Goal: Task Accomplishment & Management: Manage account settings

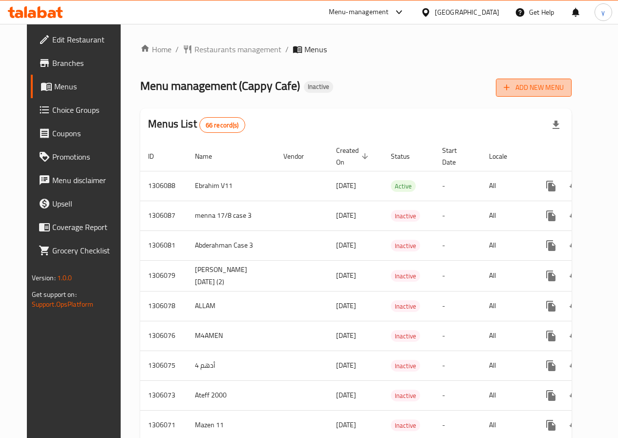
click at [550, 86] on span "Add New Menu" at bounding box center [534, 88] width 60 height 12
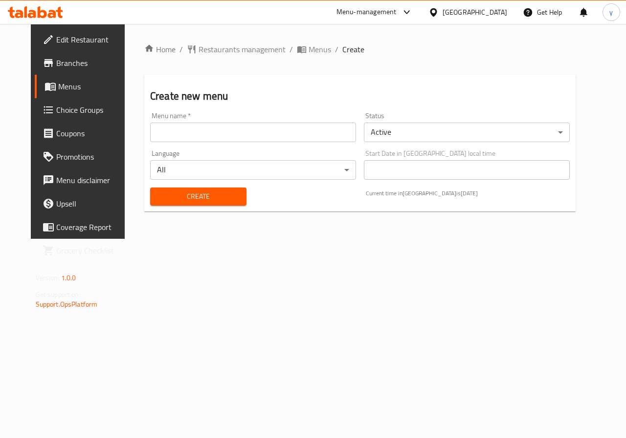
click at [254, 125] on input "text" at bounding box center [253, 133] width 206 height 20
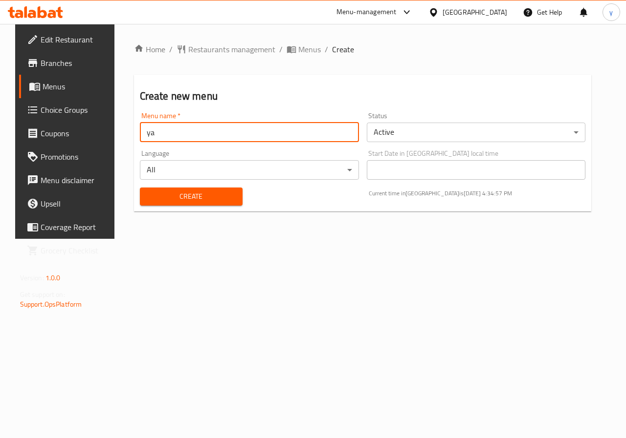
type input "y"
type input "yassen6"
click at [193, 196] on span "Create" at bounding box center [191, 197] width 87 height 12
click at [29, 86] on icon at bounding box center [34, 87] width 11 height 8
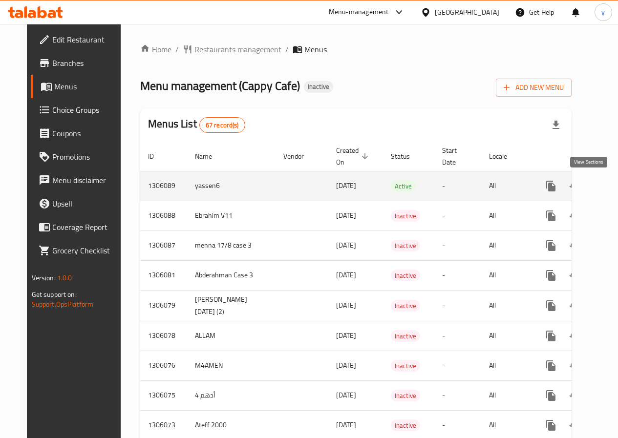
click at [616, 180] on icon "enhanced table" at bounding box center [622, 186] width 12 height 12
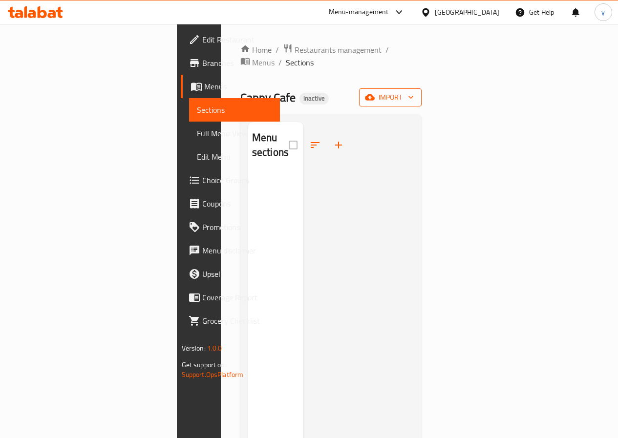
click at [422, 91] on button "import" at bounding box center [390, 97] width 63 height 18
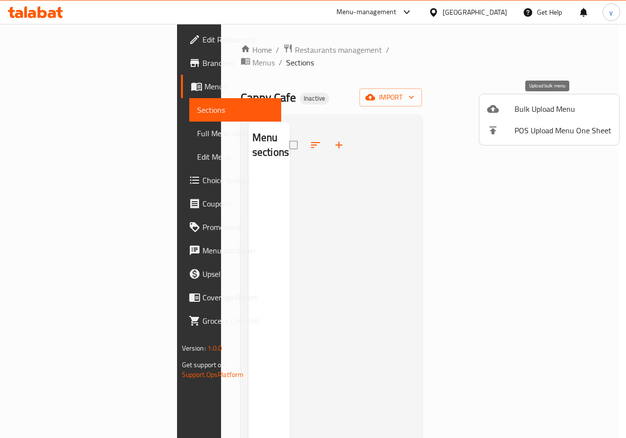
click at [539, 113] on span "Bulk Upload Menu" at bounding box center [562, 109] width 97 height 12
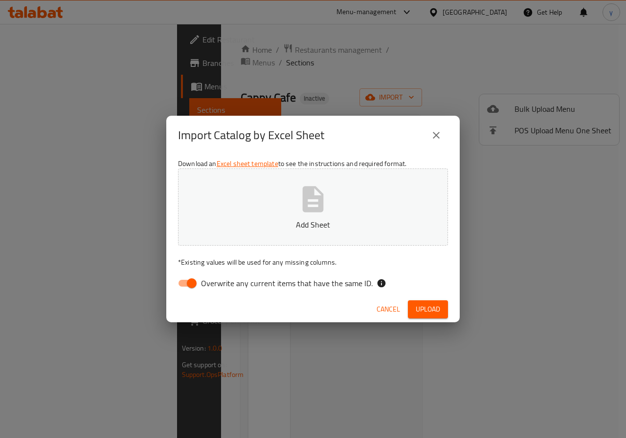
click at [192, 288] on input "Overwrite any current items that have the same ID." at bounding box center [192, 283] width 56 height 19
checkbox input "false"
click at [318, 212] on icon "button" at bounding box center [313, 199] width 21 height 26
click at [433, 311] on span "Upload" at bounding box center [427, 309] width 24 height 12
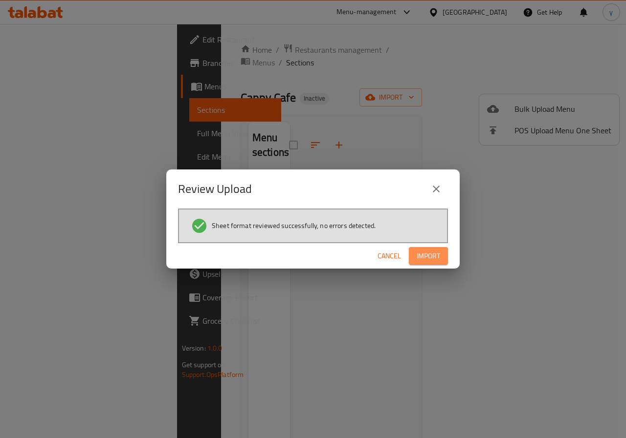
click at [434, 262] on button "Import" at bounding box center [428, 256] width 39 height 18
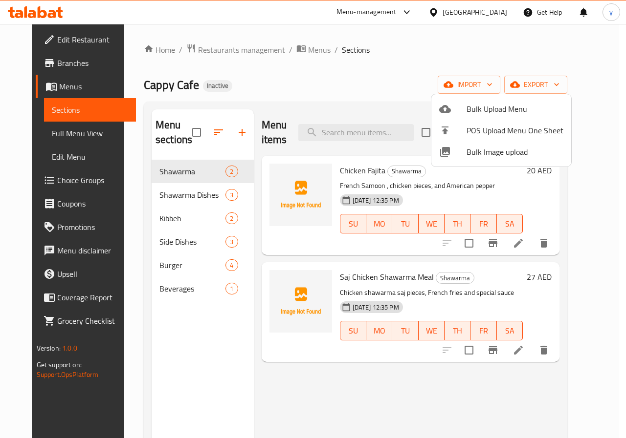
click at [202, 195] on div at bounding box center [313, 219] width 626 height 438
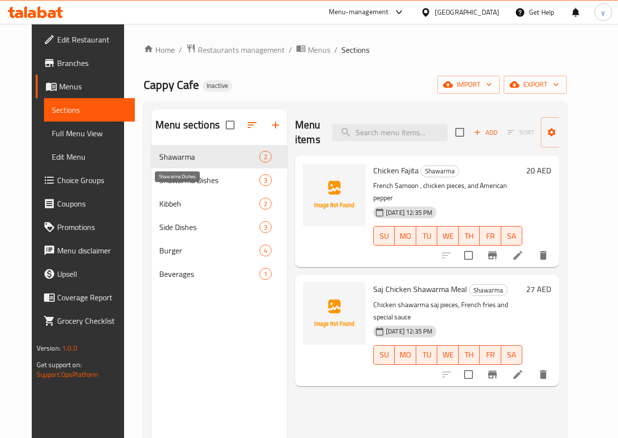
click at [194, 186] on span "Shawarma Dishes" at bounding box center [209, 180] width 100 height 12
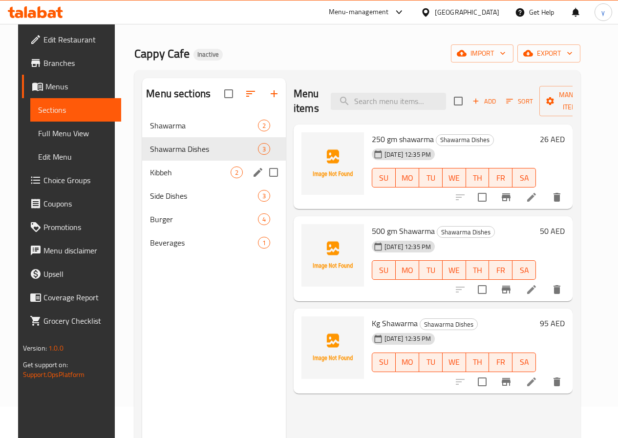
scroll to position [49, 0]
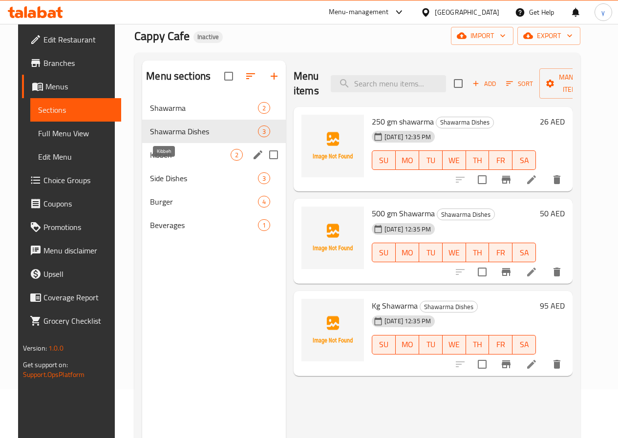
click at [168, 161] on span "Kibbeh" at bounding box center [190, 155] width 81 height 12
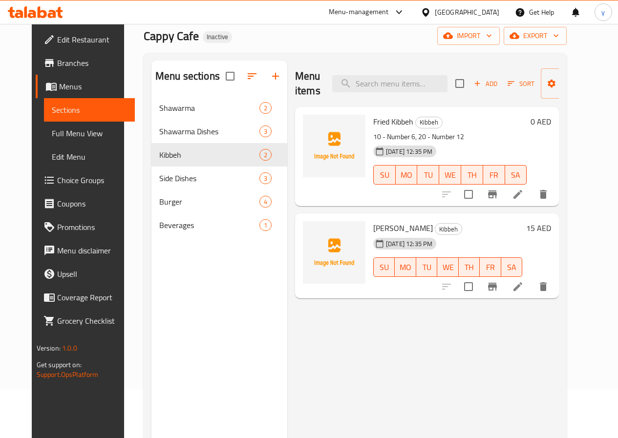
click at [524, 191] on icon at bounding box center [518, 195] width 12 height 12
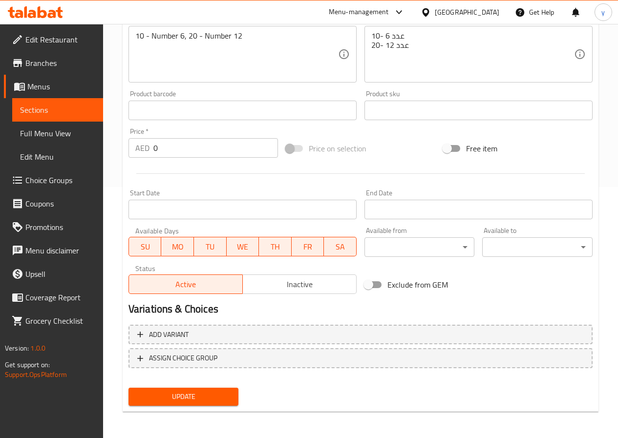
scroll to position [252, 0]
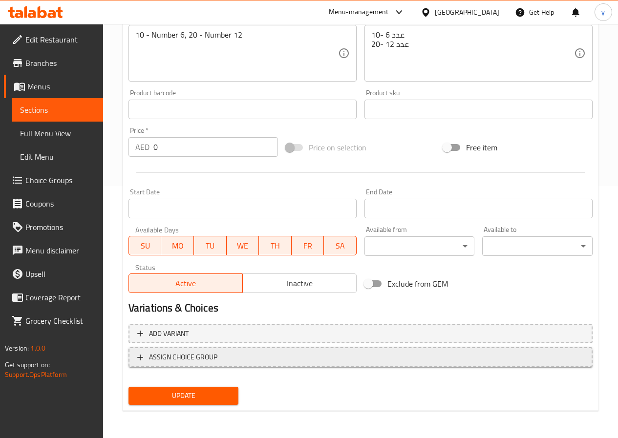
click at [206, 358] on span "ASSIGN CHOICE GROUP" at bounding box center [183, 357] width 68 height 12
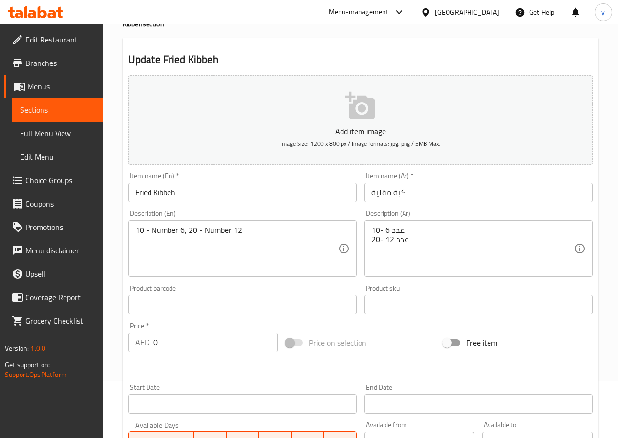
scroll to position [0, 0]
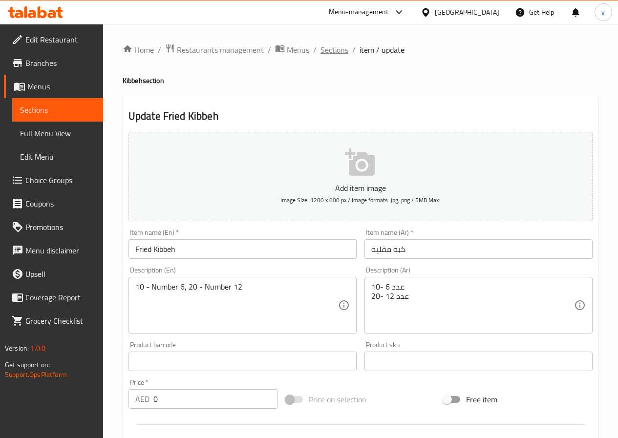
click at [337, 50] on span "Sections" at bounding box center [335, 50] width 28 height 12
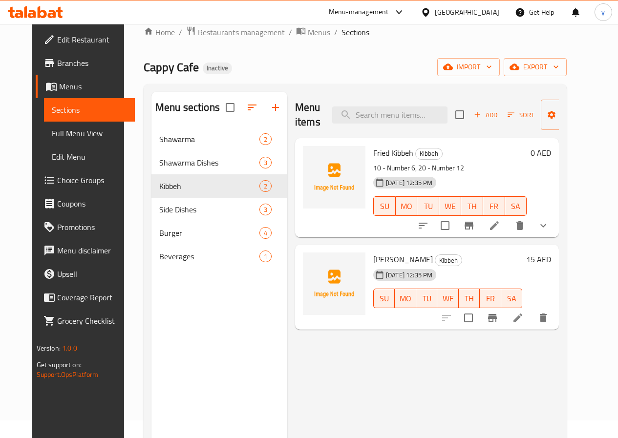
scroll to position [49, 0]
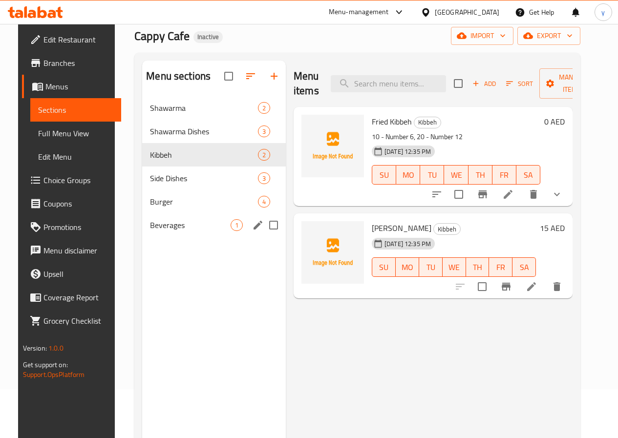
click at [185, 231] on span "Beverages" at bounding box center [190, 225] width 81 height 12
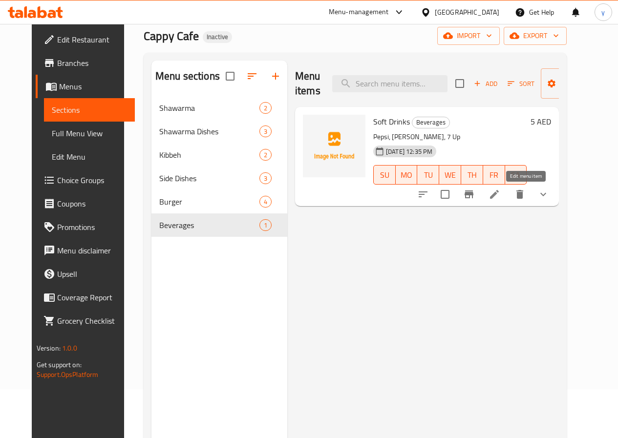
click at [500, 194] on icon at bounding box center [495, 195] width 12 height 12
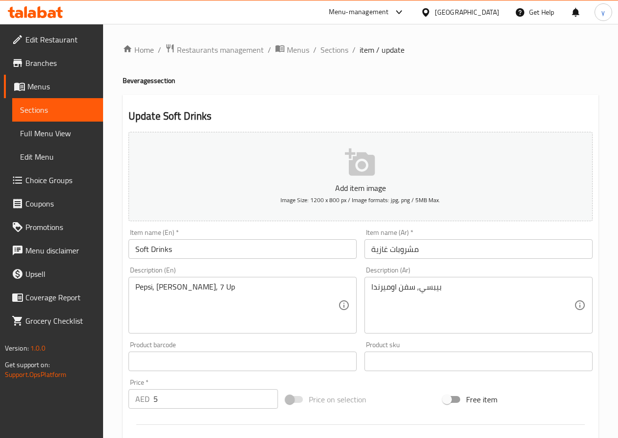
type input "اختيارك من"
type input "1"
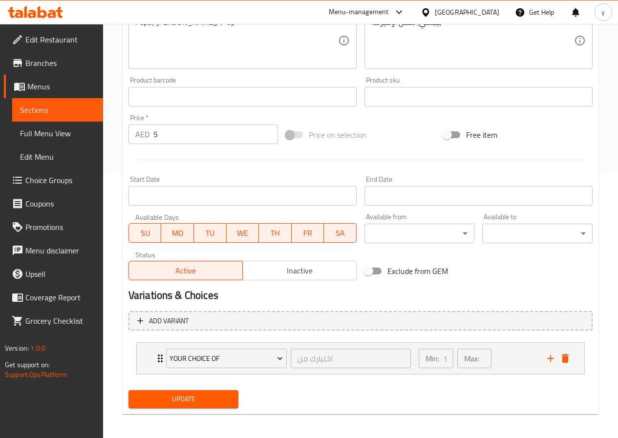
scroll to position [268, 0]
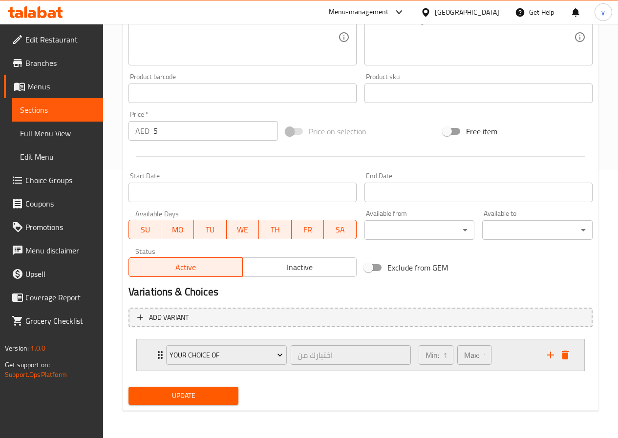
click at [513, 362] on div "Min: 1 ​ Max: 1 ​" at bounding box center [477, 355] width 129 height 31
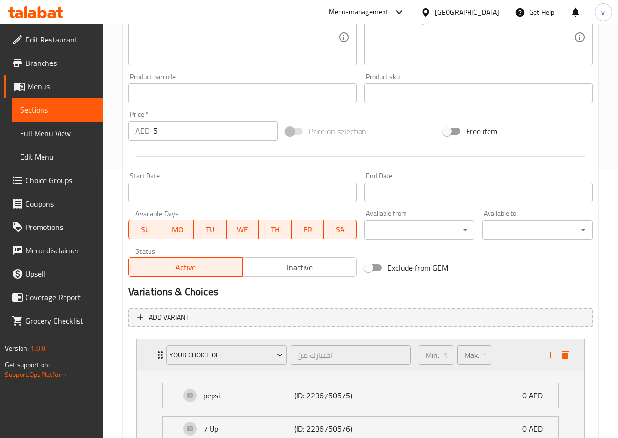
scroll to position [388, 0]
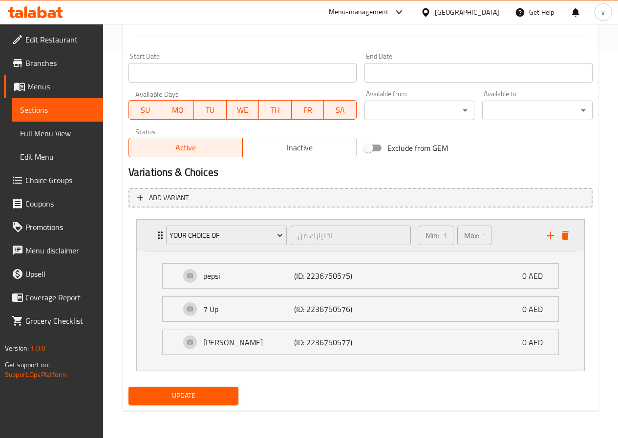
click at [509, 236] on div "Min: 1 ​ Max: 1 ​" at bounding box center [477, 235] width 129 height 31
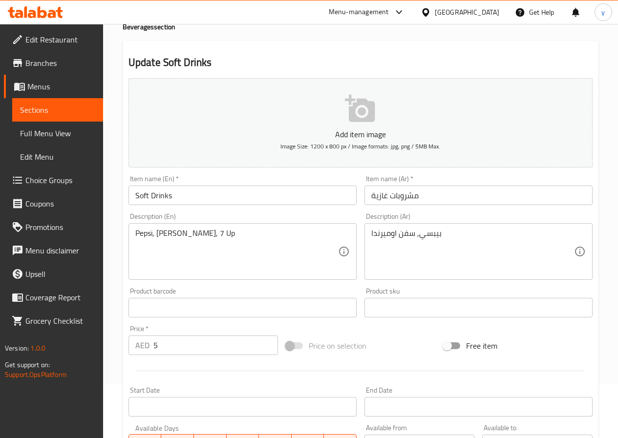
scroll to position [0, 0]
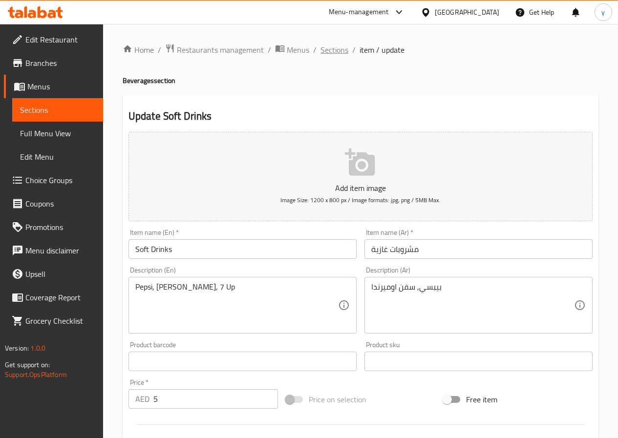
click at [344, 51] on span "Sections" at bounding box center [335, 50] width 28 height 12
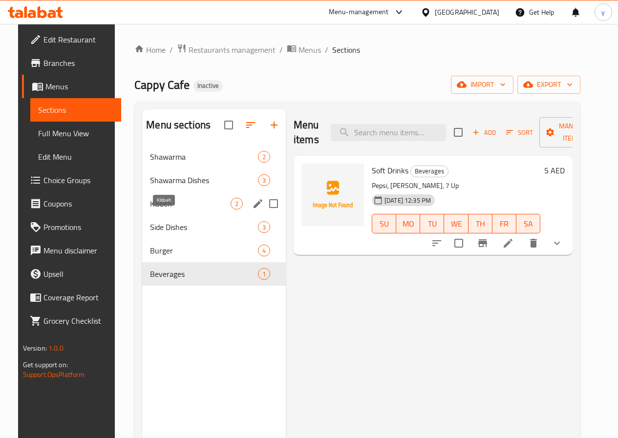
click at [150, 210] on span "Kibbeh" at bounding box center [190, 204] width 81 height 12
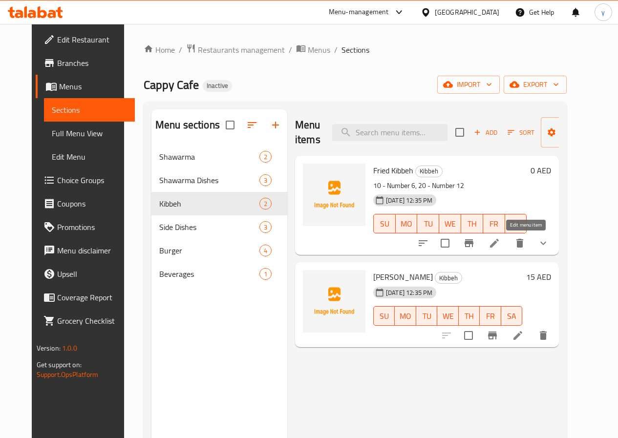
click at [500, 246] on icon at bounding box center [495, 244] width 12 height 12
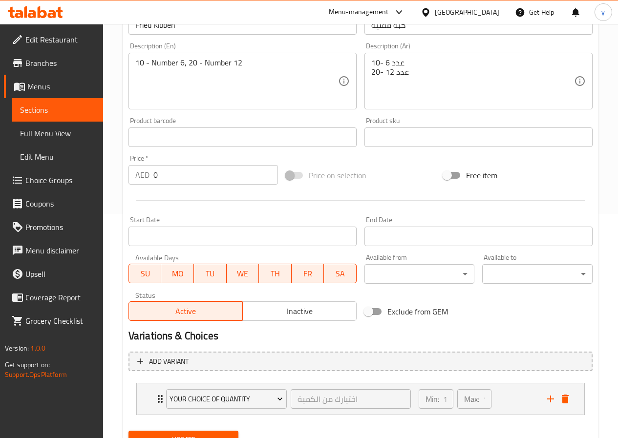
scroll to position [268, 0]
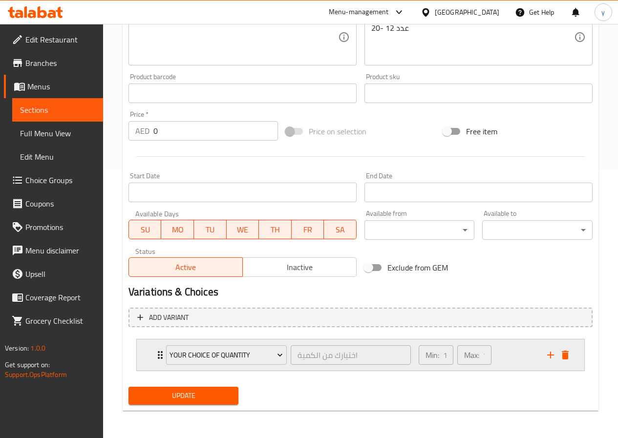
click at [509, 363] on div "Min: 1 ​ Max: 1 ​" at bounding box center [477, 355] width 129 height 31
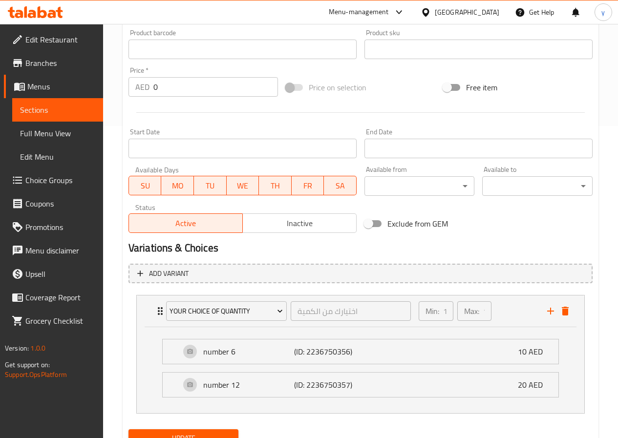
scroll to position [355, 0]
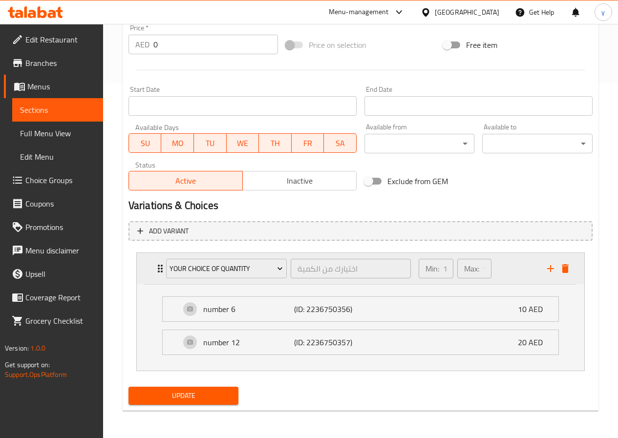
click at [507, 258] on div "Min: 1 ​ Max: 1 ​" at bounding box center [477, 268] width 129 height 31
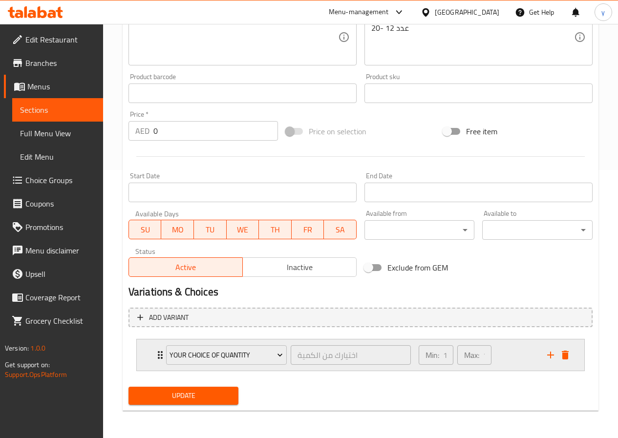
scroll to position [268, 0]
click at [171, 408] on div "Update" at bounding box center [184, 396] width 118 height 26
click at [171, 401] on span "Update" at bounding box center [183, 396] width 95 height 12
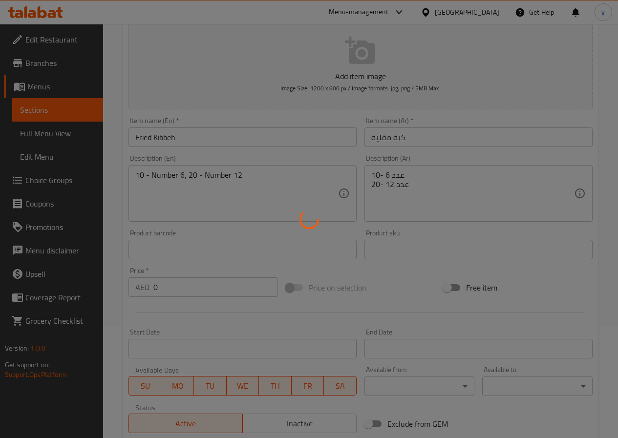
scroll to position [0, 0]
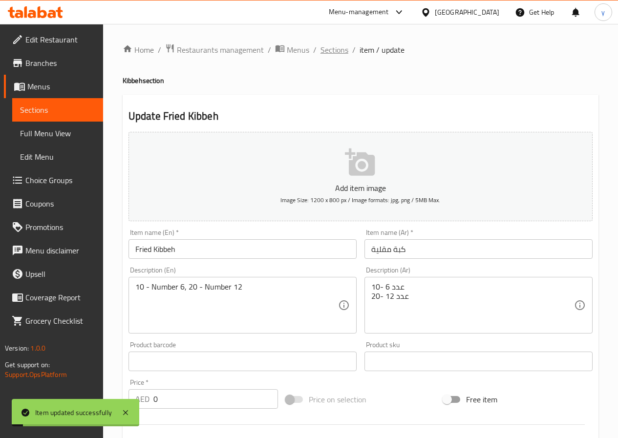
drag, startPoint x: 331, startPoint y: 54, endPoint x: 366, endPoint y: 69, distance: 37.4
click at [331, 54] on span "Sections" at bounding box center [335, 50] width 28 height 12
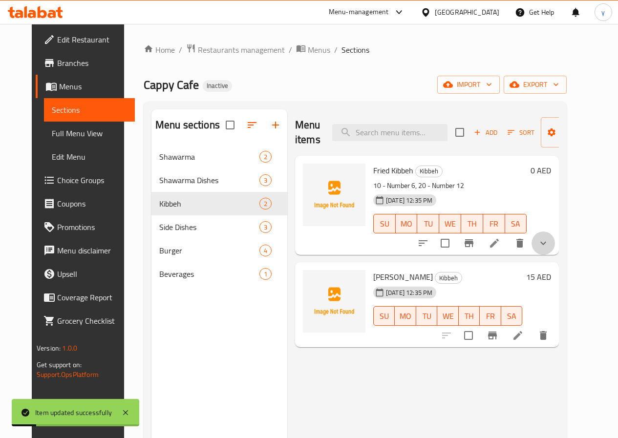
click at [555, 243] on button "show more" at bounding box center [543, 243] width 23 height 23
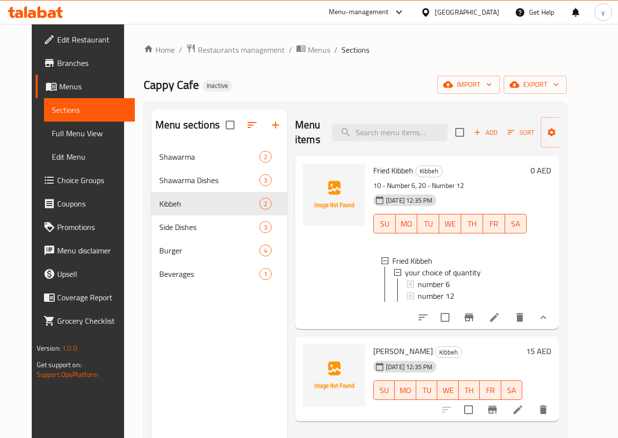
drag, startPoint x: 586, startPoint y: 242, endPoint x: 625, endPoint y: 172, distance: 80.0
click at [618, 174] on html "​ Menu-management United Arab Emirates Get Help y Edit Restaurant Branches Menu…" at bounding box center [309, 219] width 618 height 438
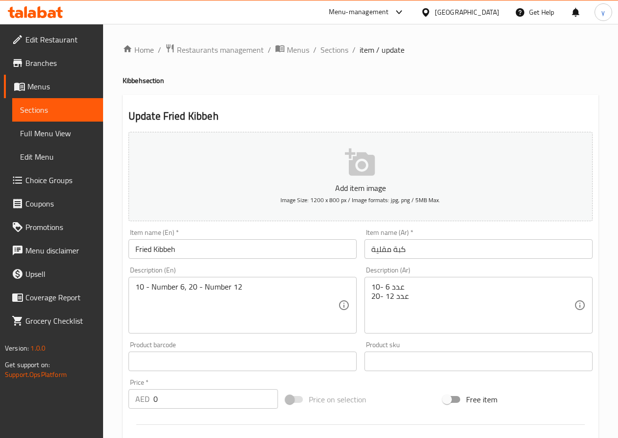
click at [68, 180] on span "Choice Groups" at bounding box center [60, 180] width 70 height 12
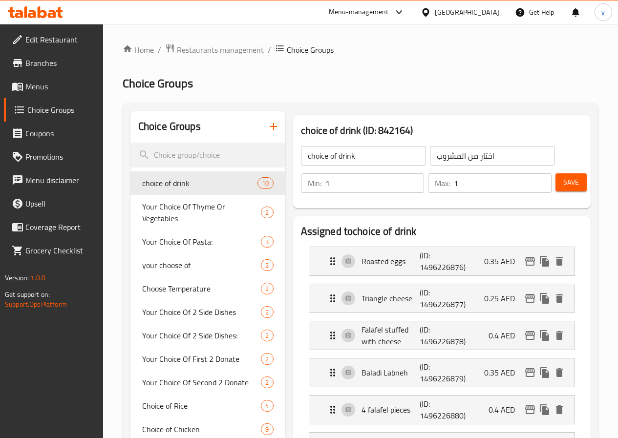
click at [334, 159] on input "choice of drink" at bounding box center [363, 156] width 125 height 20
click at [373, 207] on div "choice of drink (ID: 842164) choice of drink ​ اختار من المشروب ​ Min: 1 ​ Max:…" at bounding box center [442, 162] width 298 height 94
click at [268, 130] on icon "button" at bounding box center [274, 127] width 12 height 12
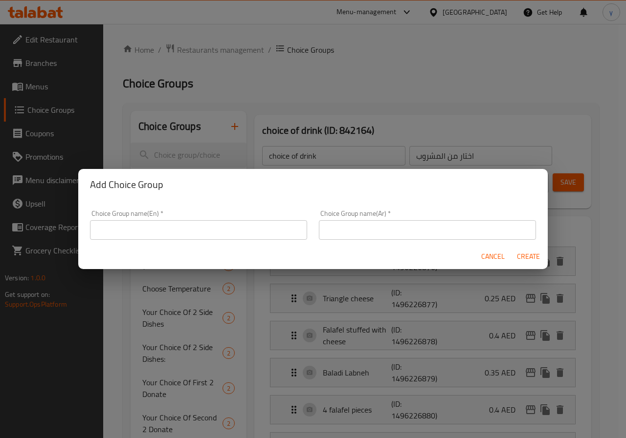
click at [191, 230] on input "text" at bounding box center [198, 230] width 217 height 20
click at [218, 229] on input "your" at bounding box center [198, 230] width 217 height 20
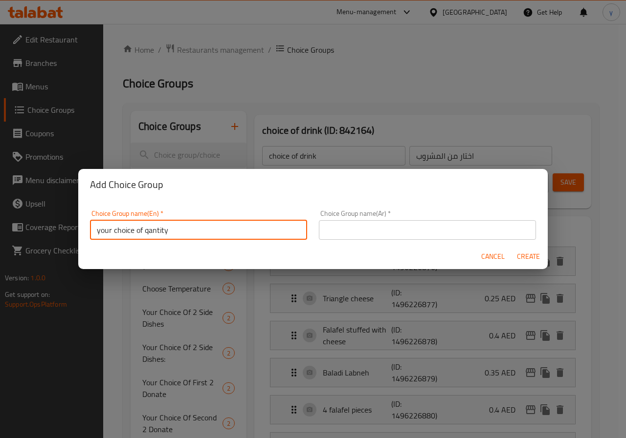
click at [152, 227] on input "your choice of qantity" at bounding box center [198, 230] width 217 height 20
click at [167, 229] on input "your choice of qantity" at bounding box center [198, 230] width 217 height 20
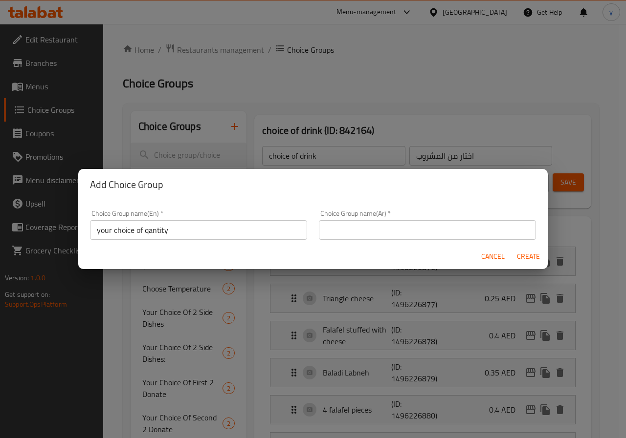
click at [215, 236] on input "your choice of qantity" at bounding box center [198, 230] width 217 height 20
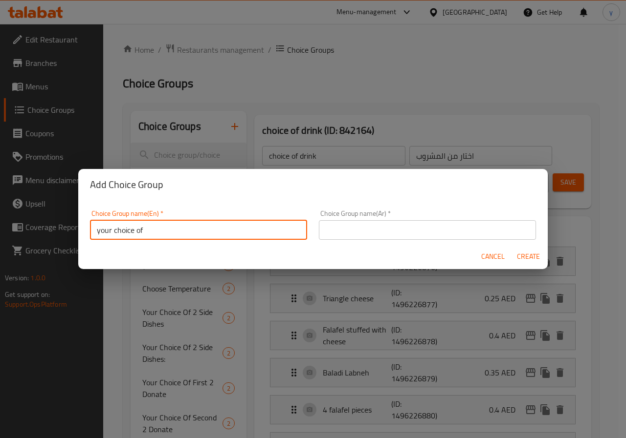
paste input "quantity"
type input "your choice of quantity"
click at [341, 234] on input "text" at bounding box center [427, 230] width 217 height 20
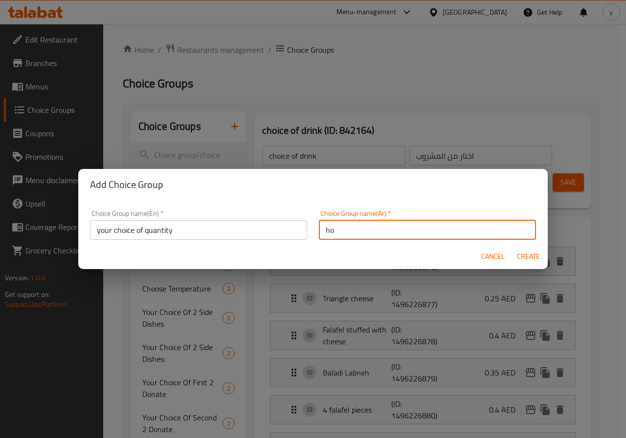
type input "h"
type input "اختيارك من الكمية"
click at [524, 260] on span "Create" at bounding box center [527, 257] width 23 height 12
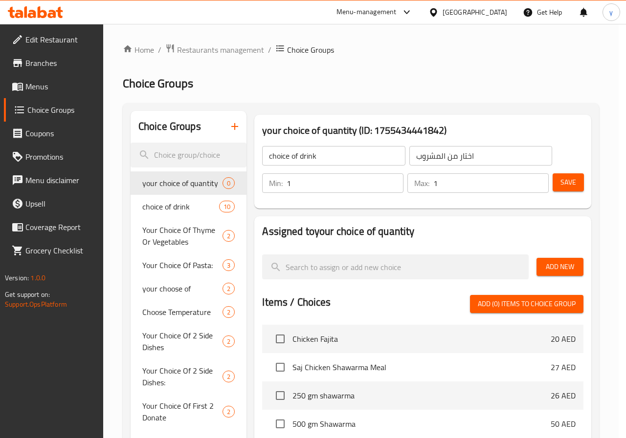
type input "your choice of quantity"
type input "اختيارك من الكمية"
type input "0"
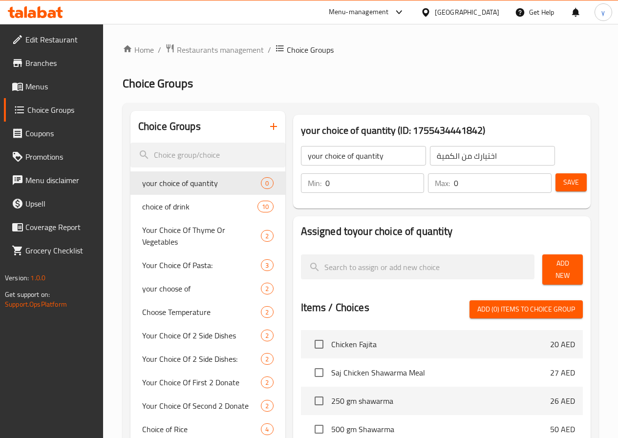
click at [345, 188] on input "0" at bounding box center [374, 183] width 99 height 20
type input "1"
click at [495, 184] on input "0" at bounding box center [503, 183] width 98 height 20
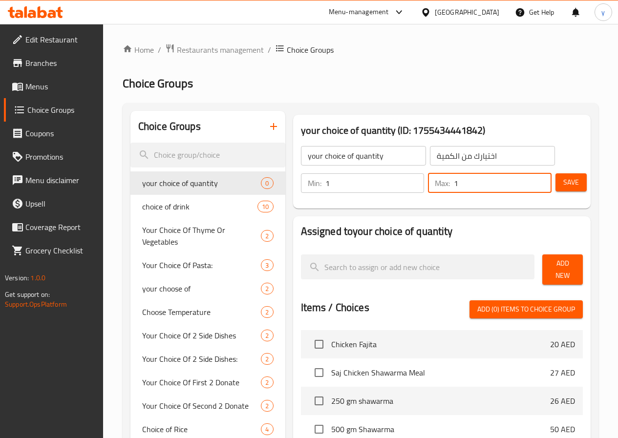
type input "1"
click at [575, 189] on button "Save" at bounding box center [571, 182] width 31 height 18
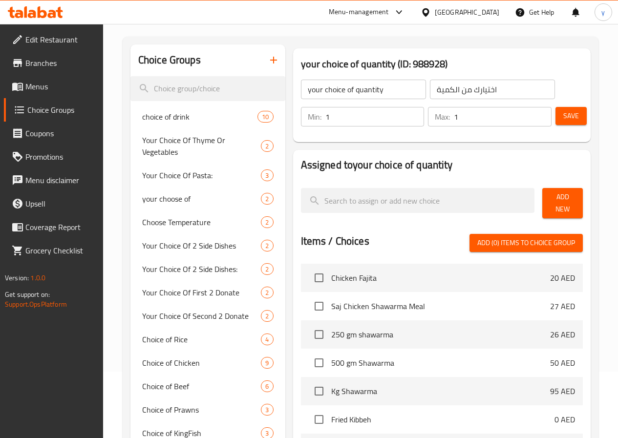
scroll to position [49, 0]
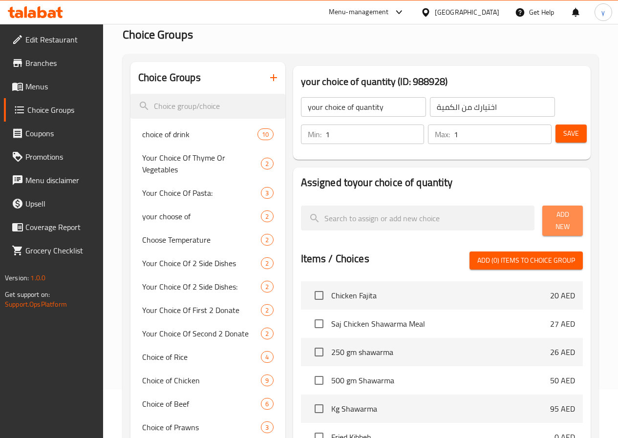
click at [550, 220] on span "Add New" at bounding box center [562, 221] width 25 height 24
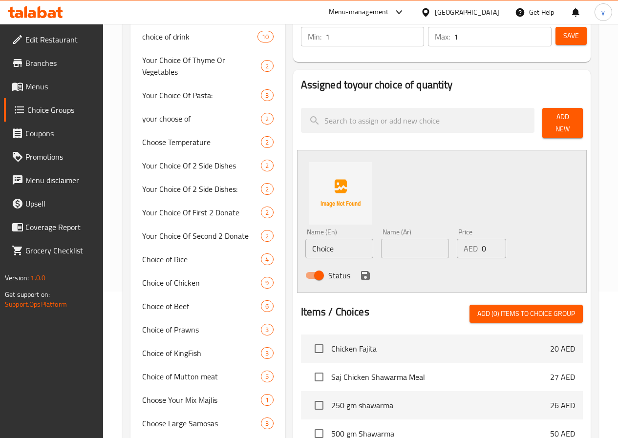
scroll to position [195, 0]
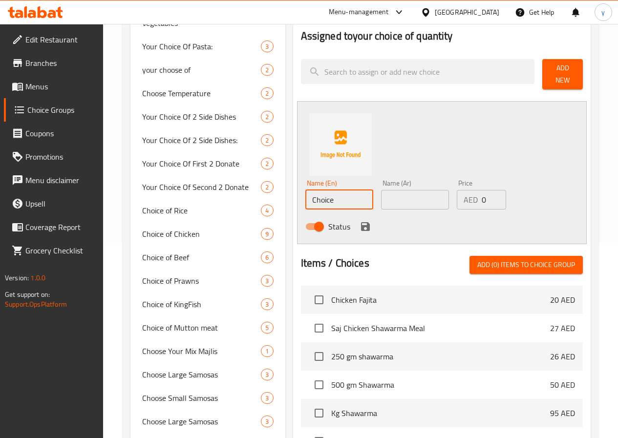
click at [311, 190] on input "Choice" at bounding box center [339, 200] width 68 height 20
type input "C"
click at [305, 194] on input "عدد 6" at bounding box center [339, 200] width 68 height 20
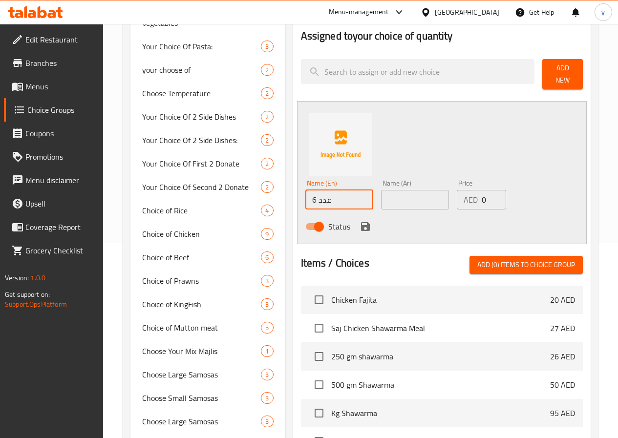
click at [305, 194] on input "عدد 6" at bounding box center [339, 200] width 68 height 20
type input "عدد 6"
click at [387, 200] on input "text" at bounding box center [415, 200] width 68 height 20
paste input "عدد 6"
type input "عدد 6"
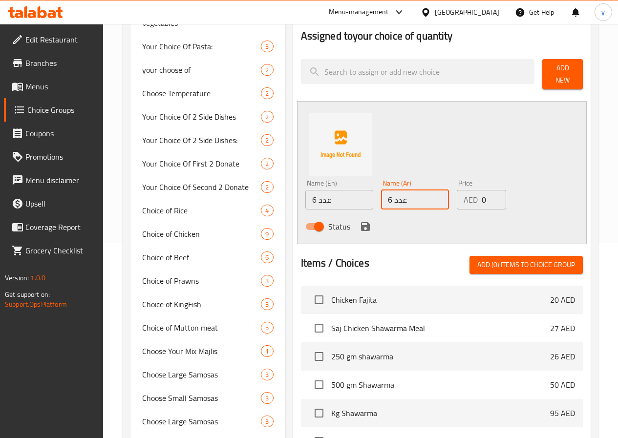
click at [305, 195] on input "عدد 6" at bounding box center [339, 200] width 68 height 20
type input "ع"
type input "ى"
type input "number 6"
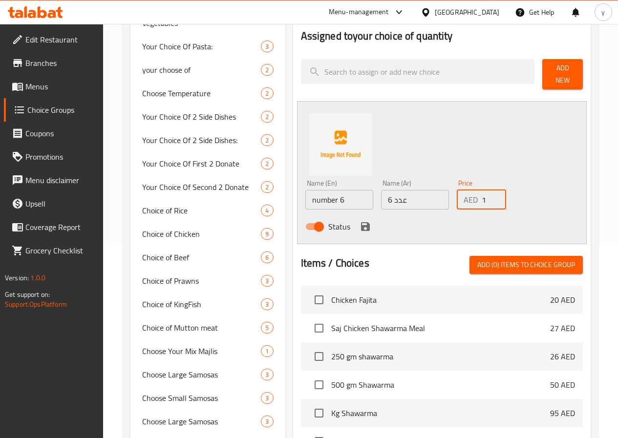
click at [488, 193] on input "1" at bounding box center [494, 200] width 24 height 20
click at [487, 193] on input "2" at bounding box center [494, 200] width 24 height 20
click at [487, 193] on input "3" at bounding box center [494, 200] width 24 height 20
click at [487, 193] on input "4" at bounding box center [494, 200] width 24 height 20
click at [487, 193] on input "5" at bounding box center [494, 200] width 24 height 20
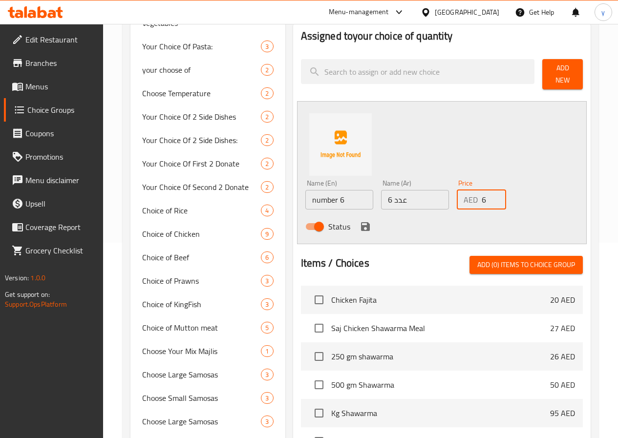
click at [487, 193] on input "6" at bounding box center [494, 200] width 24 height 20
click at [487, 193] on input "7" at bounding box center [494, 200] width 24 height 20
click at [487, 193] on input "8" at bounding box center [494, 200] width 24 height 20
click at [487, 193] on input "9" at bounding box center [494, 200] width 24 height 20
type input "10"
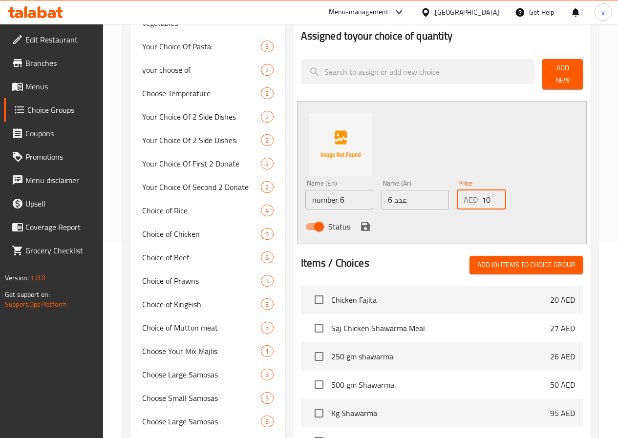
click at [487, 193] on input "10" at bounding box center [494, 200] width 24 height 20
click at [361, 222] on icon "save" at bounding box center [365, 226] width 9 height 9
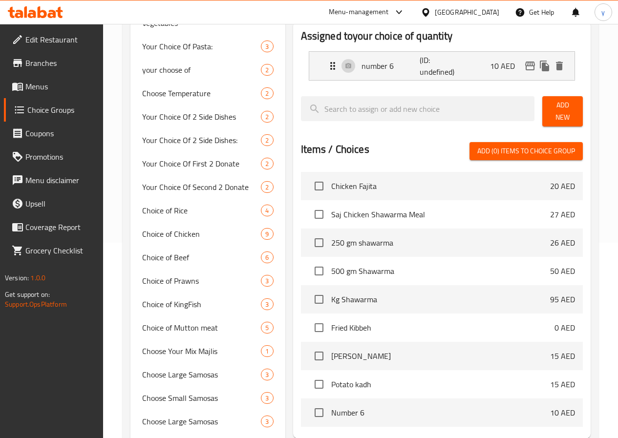
click at [550, 114] on span "Add New" at bounding box center [562, 111] width 25 height 24
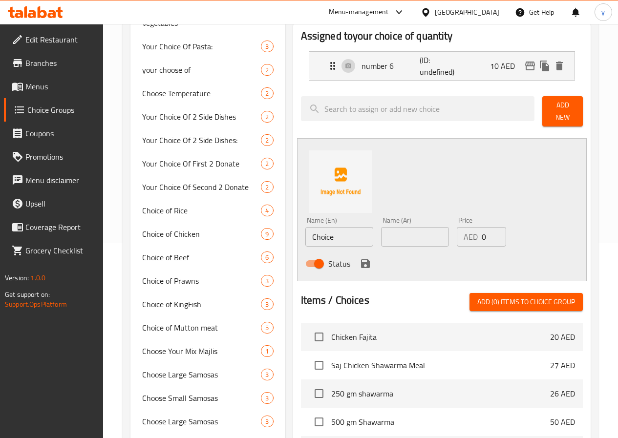
click at [305, 236] on input "Choice" at bounding box center [339, 237] width 68 height 20
type input "C"
type input "number 12"
click at [405, 236] on input "text" at bounding box center [415, 237] width 68 height 20
type input "u"
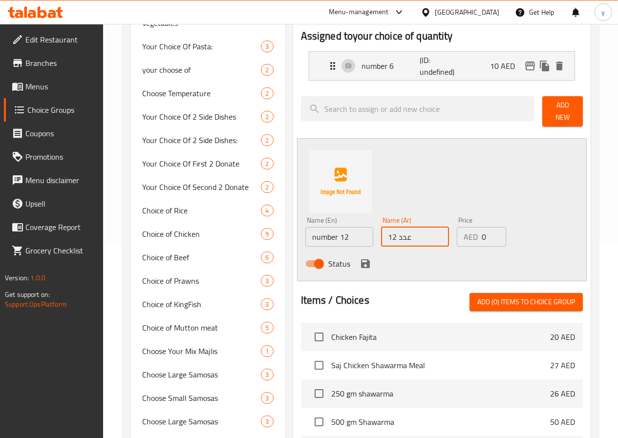
type input "عدد 12"
click at [482, 233] on input "0" at bounding box center [494, 237] width 24 height 20
click at [489, 228] on input "15" at bounding box center [494, 237] width 24 height 20
click at [489, 228] on input "16" at bounding box center [494, 237] width 24 height 20
click at [489, 228] on input "17" at bounding box center [494, 237] width 24 height 20
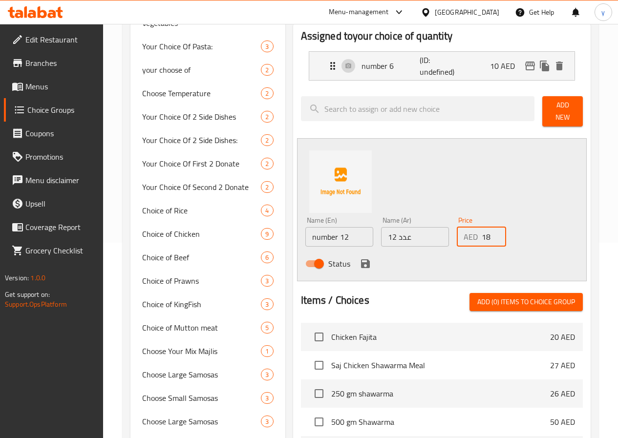
click at [489, 228] on input "18" at bounding box center [494, 237] width 24 height 20
click at [489, 228] on input "19" at bounding box center [494, 237] width 24 height 20
type input "20"
click at [489, 228] on input "20" at bounding box center [494, 237] width 24 height 20
click at [361, 260] on icon "save" at bounding box center [365, 264] width 9 height 9
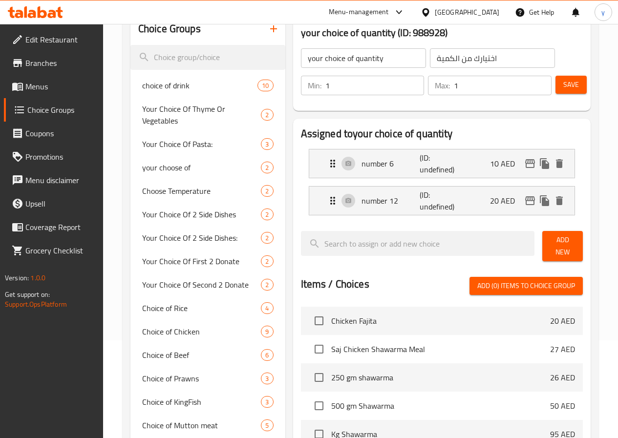
scroll to position [49, 0]
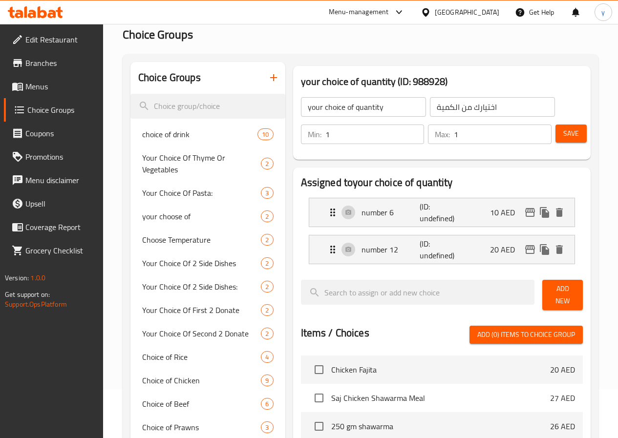
click at [558, 140] on button "Save" at bounding box center [571, 134] width 31 height 18
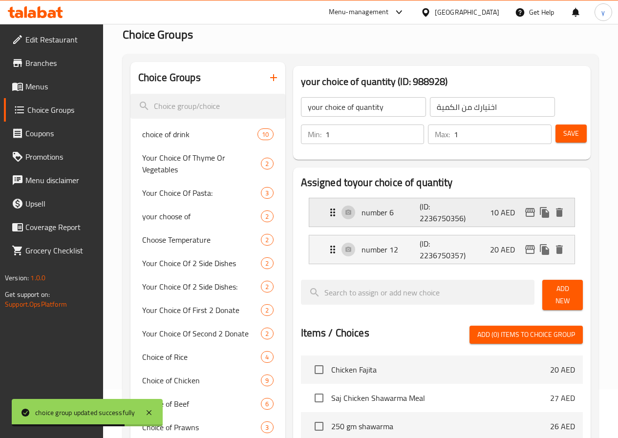
click at [420, 220] on p "(ID: 2236750356)" at bounding box center [439, 212] width 39 height 23
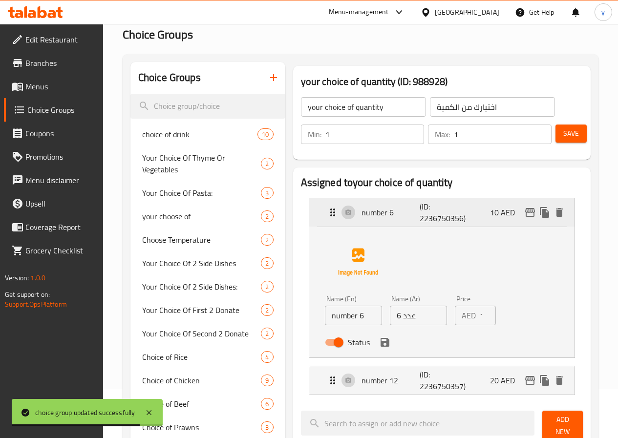
click at [420, 220] on p "(ID: 2236750356)" at bounding box center [439, 212] width 39 height 23
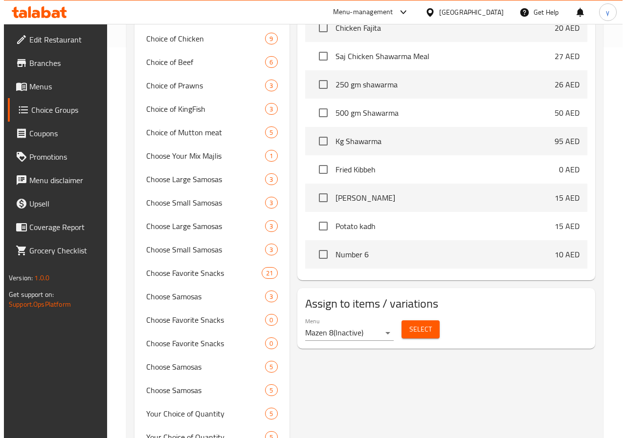
scroll to position [342, 0]
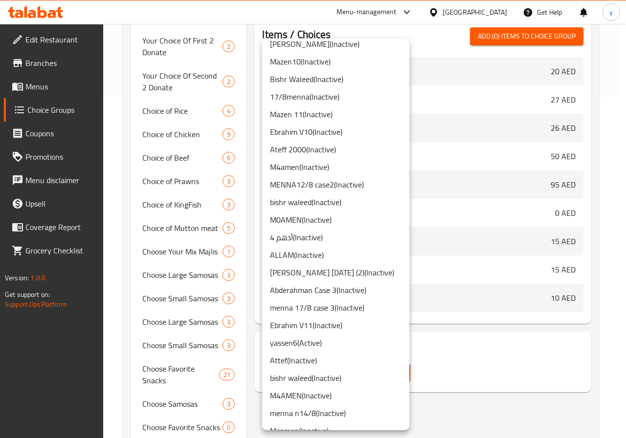
scroll to position [795, 0]
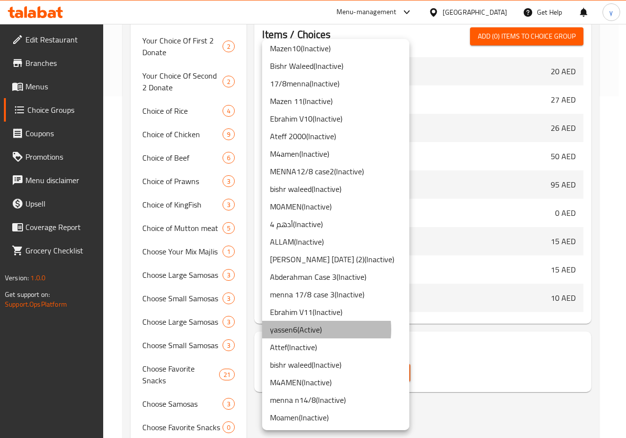
click at [305, 330] on li "yassen6 ( Active )" at bounding box center [335, 330] width 147 height 18
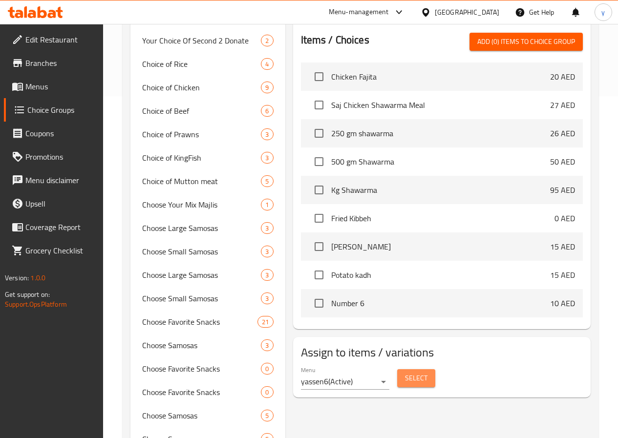
click at [397, 369] on button "Select" at bounding box center [416, 378] width 38 height 18
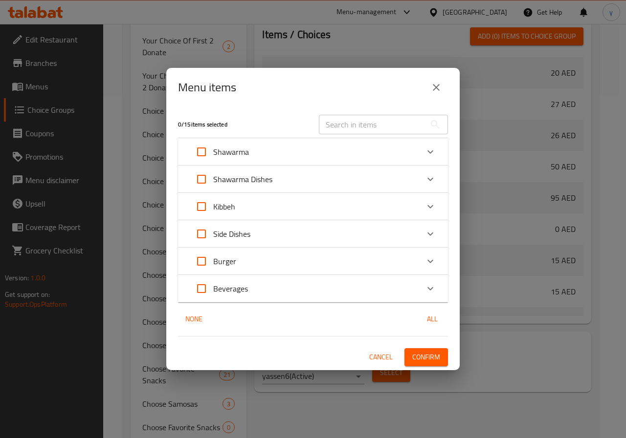
click at [371, 210] on div "Kibbeh" at bounding box center [304, 206] width 229 height 23
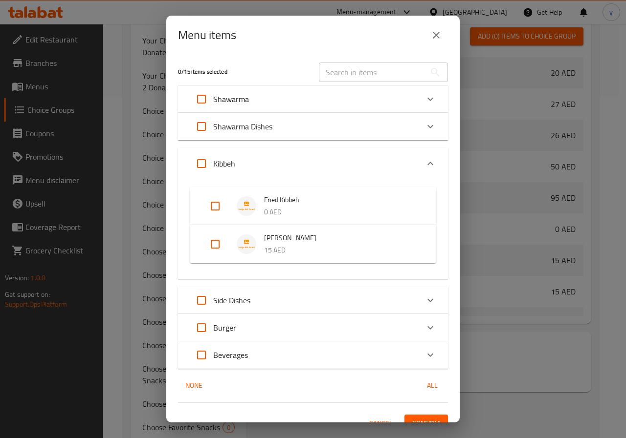
click at [216, 212] on input "Expand" at bounding box center [214, 206] width 23 height 23
checkbox input "true"
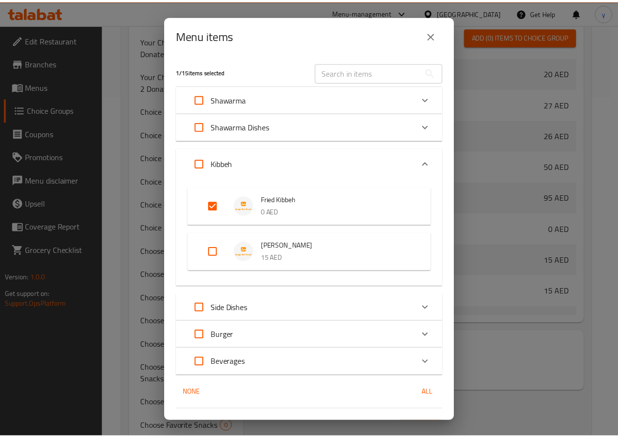
scroll to position [22, 0]
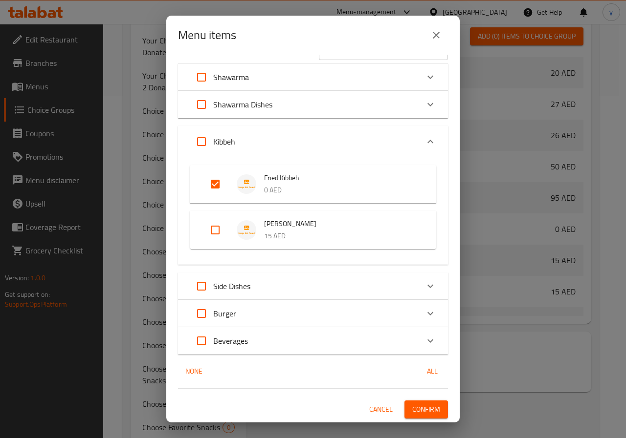
click at [413, 405] on span "Confirm" at bounding box center [426, 410] width 28 height 12
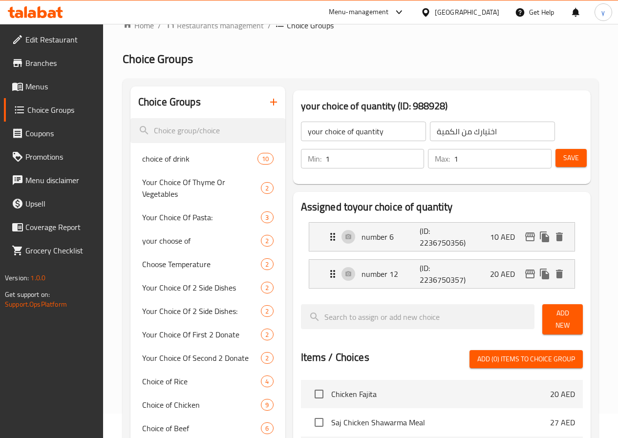
scroll to position [0, 0]
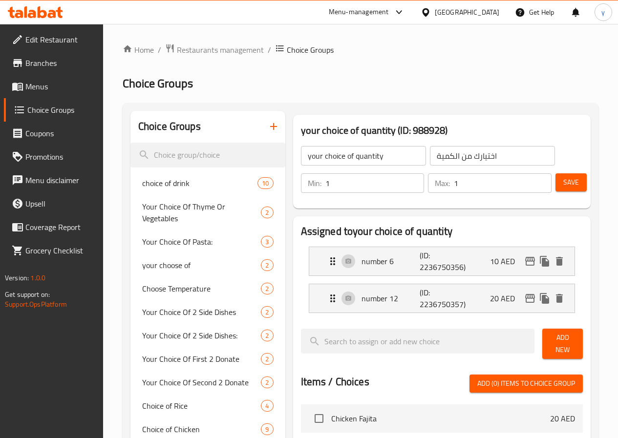
click at [379, 152] on input "your choice of quantity" at bounding box center [363, 156] width 125 height 20
click at [268, 129] on icon "button" at bounding box center [274, 127] width 12 height 12
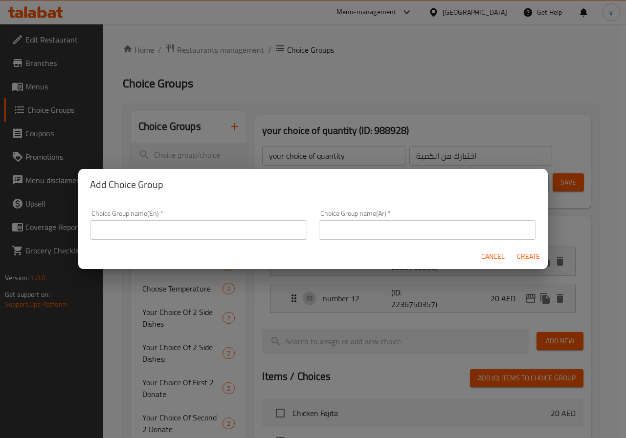
click at [252, 228] on input "text" at bounding box center [198, 230] width 217 height 20
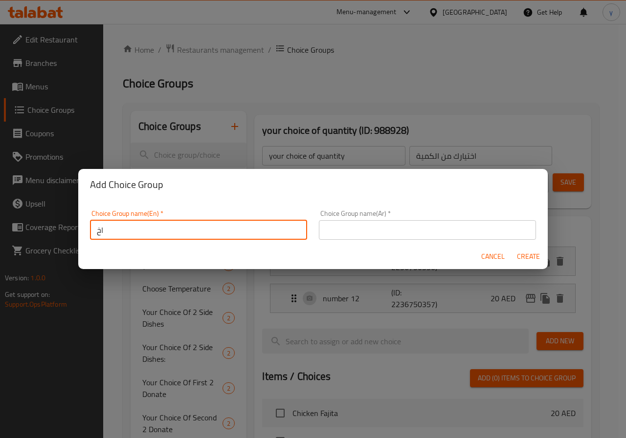
type input "ا"
type input "your choice of"
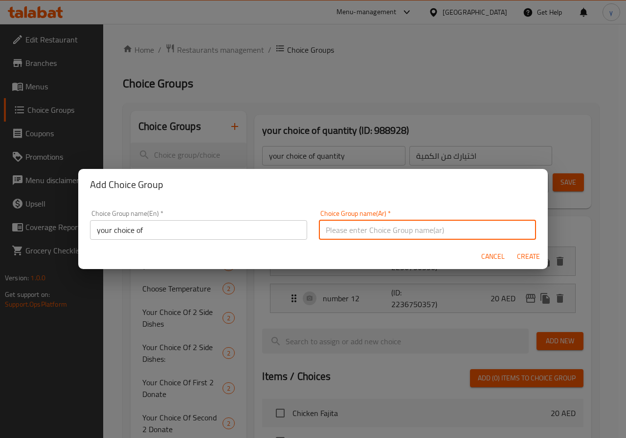
click at [358, 226] on input "text" at bounding box center [427, 230] width 217 height 20
type input "h"
type input "اختيارك من 00000"
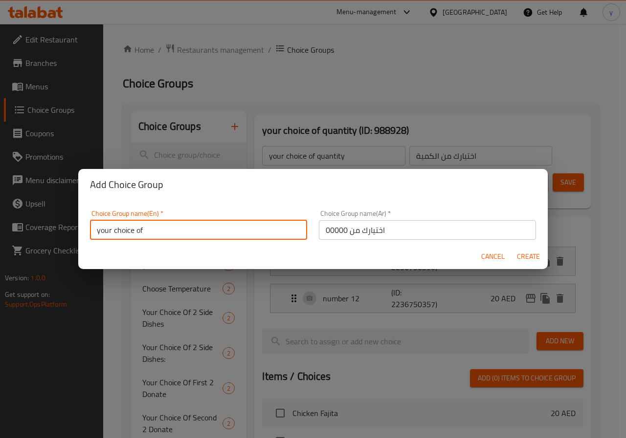
click at [166, 233] on input "your choice of" at bounding box center [198, 230] width 217 height 20
click at [145, 233] on input "your choice of" at bounding box center [198, 230] width 217 height 20
type input "your choice of 00000"
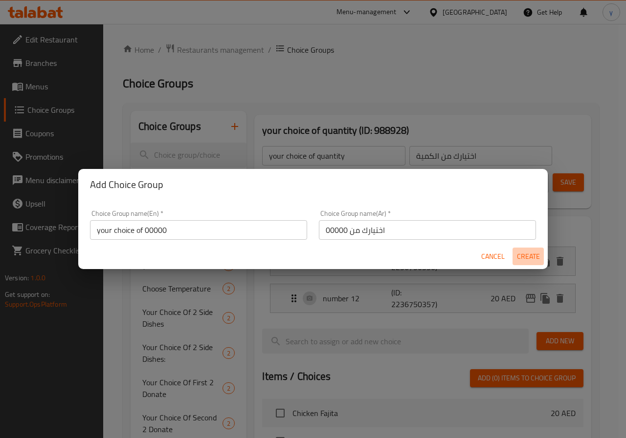
click at [536, 256] on span "Create" at bounding box center [527, 257] width 23 height 12
type input "your choice of 00000"
type input "اختيارك من 00000"
type input "0"
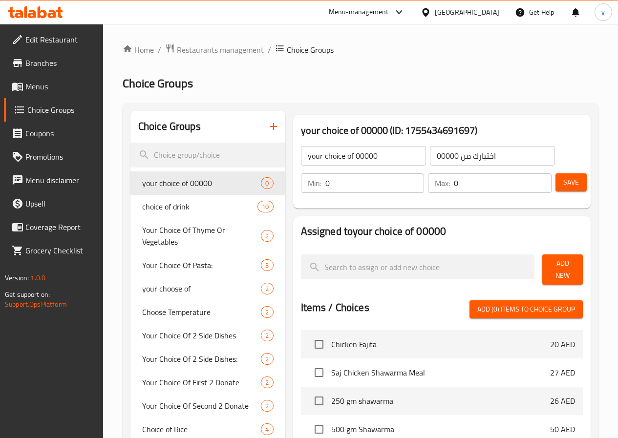
click at [325, 180] on input "0" at bounding box center [374, 183] width 99 height 20
type input "1"
click at [495, 188] on input "0" at bounding box center [503, 183] width 98 height 20
type input "1"
click at [568, 186] on span "Save" at bounding box center [571, 182] width 16 height 12
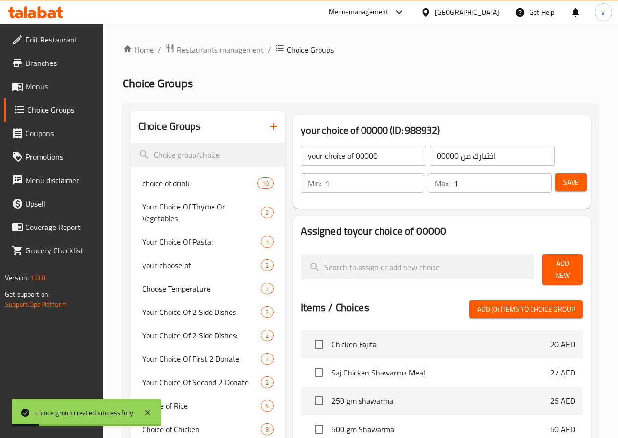
click at [348, 157] on input "your choice of 00000" at bounding box center [363, 156] width 125 height 20
type input "your choice of"
click at [436, 156] on input "اختيارك من 00000" at bounding box center [492, 156] width 125 height 20
type input "اختيارك من"
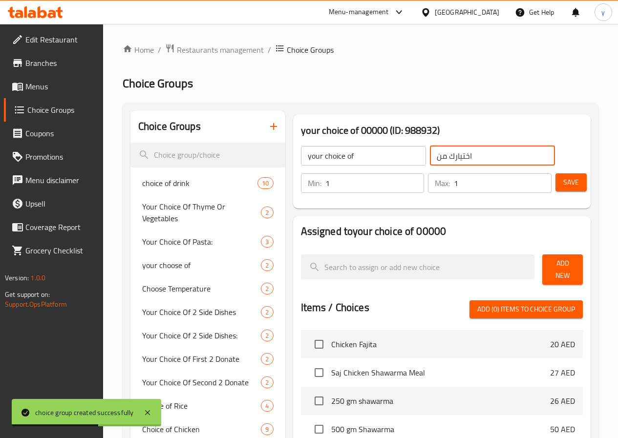
click at [350, 160] on input "your choice of" at bounding box center [363, 156] width 125 height 20
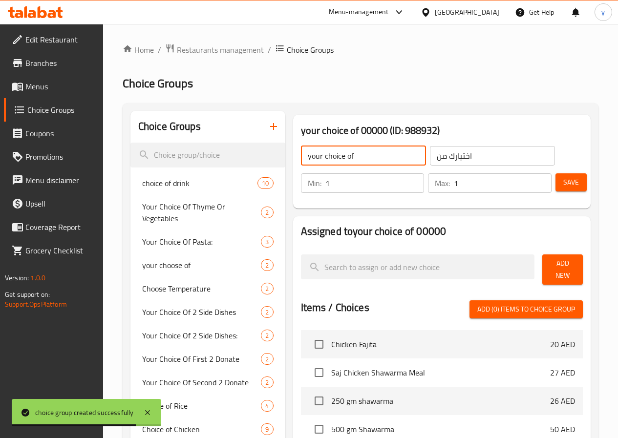
click at [297, 199] on div "your choice of ​ اختيارك من ​ Min: 1 ​ Max: 1 ​ Save" at bounding box center [442, 169] width 290 height 70
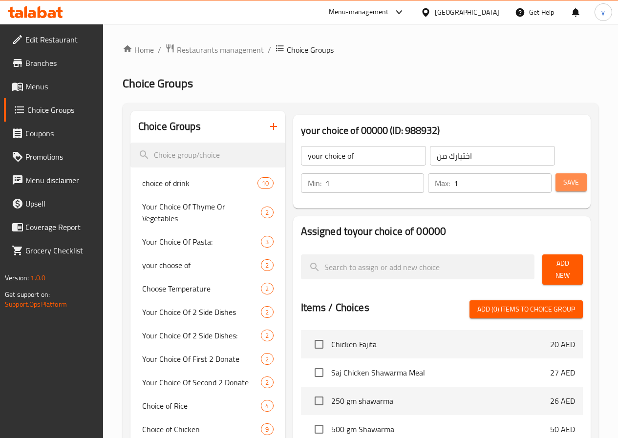
click at [577, 184] on button "Save" at bounding box center [571, 182] width 31 height 18
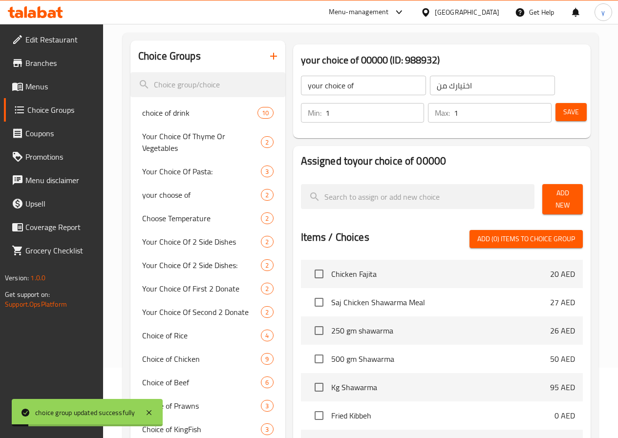
scroll to position [98, 0]
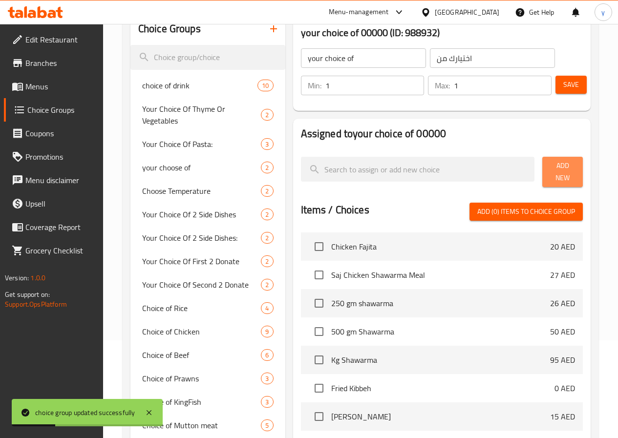
click at [550, 166] on span "Add New" at bounding box center [562, 172] width 25 height 24
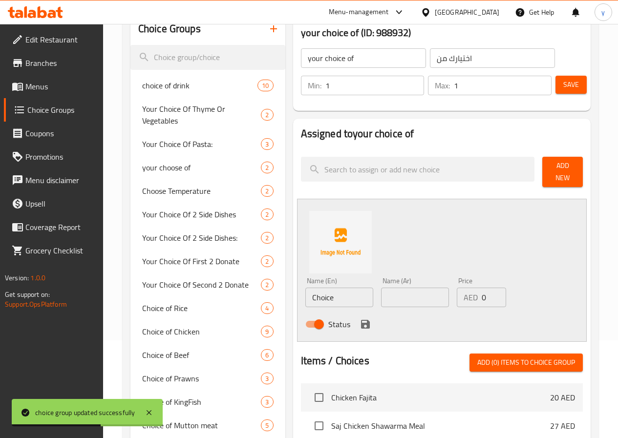
click at [311, 288] on input "Choice" at bounding box center [339, 298] width 68 height 20
click at [386, 281] on div "Name (Ar) Name (Ar)" at bounding box center [415, 293] width 68 height 30
click at [384, 293] on input "text" at bounding box center [415, 298] width 68 height 20
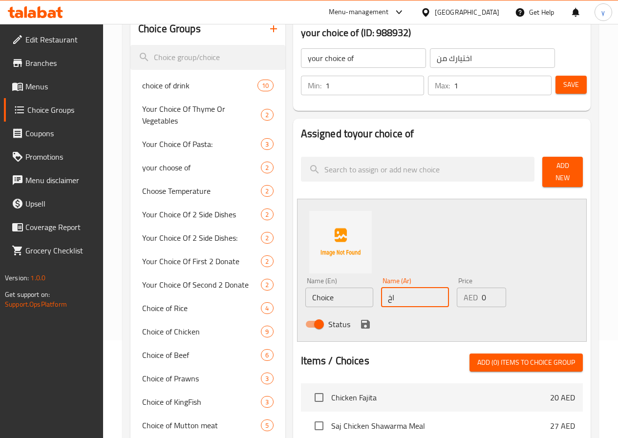
type input "ا"
click at [305, 297] on input "Choice" at bounding box center [339, 298] width 68 height 20
type input "بيبسي"
click at [386, 290] on input "text" at bounding box center [415, 298] width 68 height 20
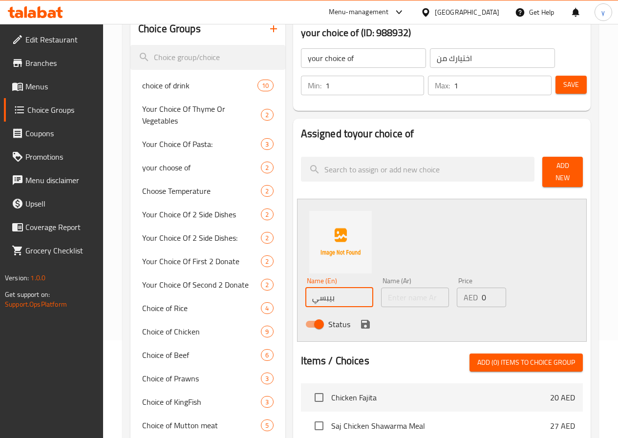
click at [322, 291] on input "بيبسي" at bounding box center [339, 298] width 68 height 20
click at [381, 297] on input "text" at bounding box center [415, 298] width 68 height 20
paste input "بيبسي"
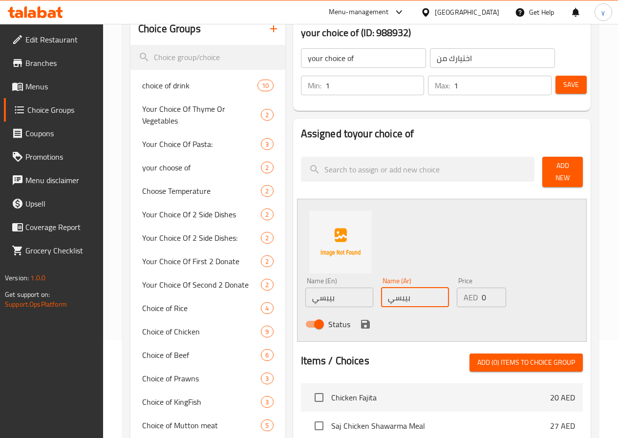
type input "بيبسي"
click at [305, 288] on input "بيبسي" at bounding box center [339, 298] width 68 height 20
type input "pepsi"
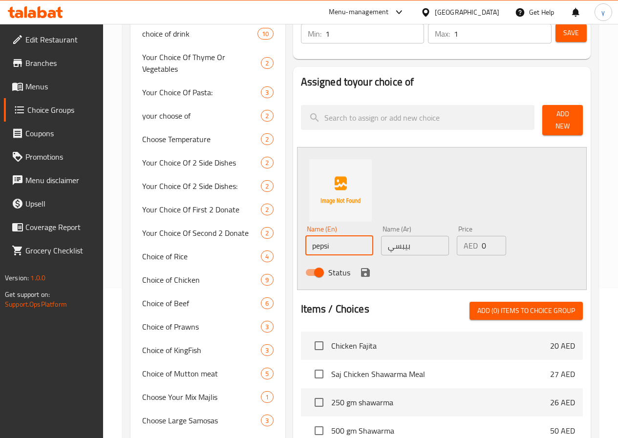
scroll to position [147, 0]
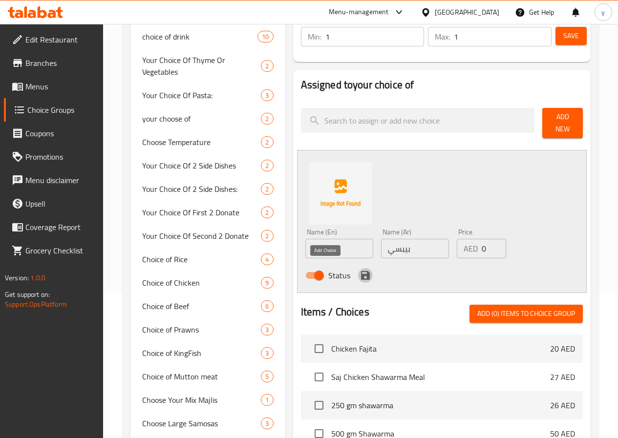
click at [360, 274] on icon "save" at bounding box center [366, 276] width 12 height 12
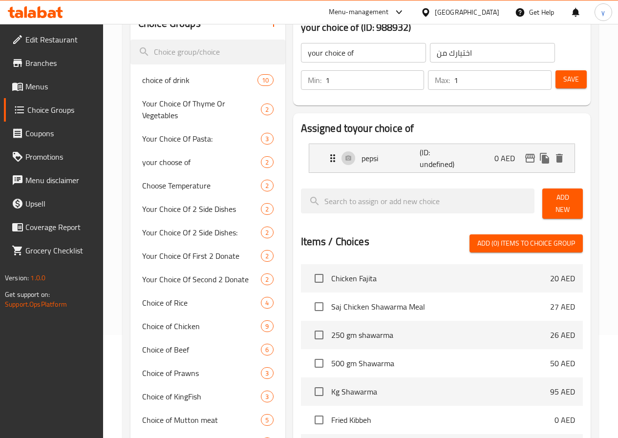
scroll to position [49, 0]
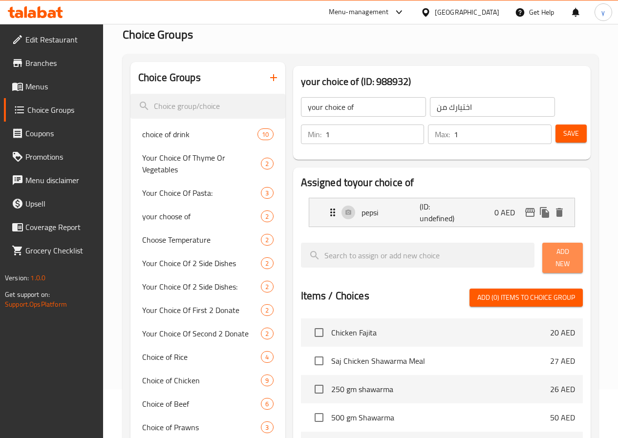
click at [550, 259] on span "Add New" at bounding box center [562, 258] width 25 height 24
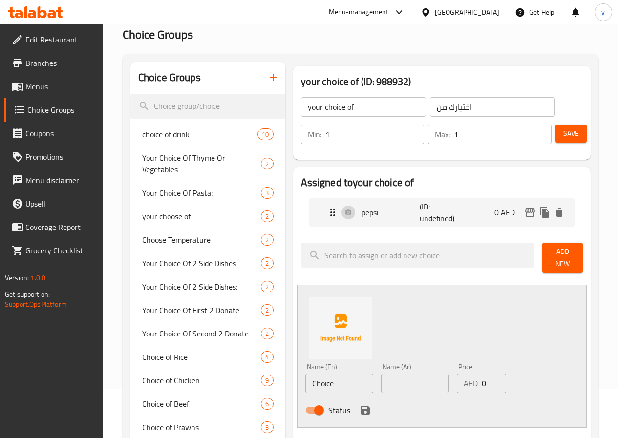
click at [305, 374] on input "Choice" at bounding box center [339, 384] width 68 height 20
type input "C"
type input "seven up"
click at [381, 375] on input "text" at bounding box center [415, 384] width 68 height 20
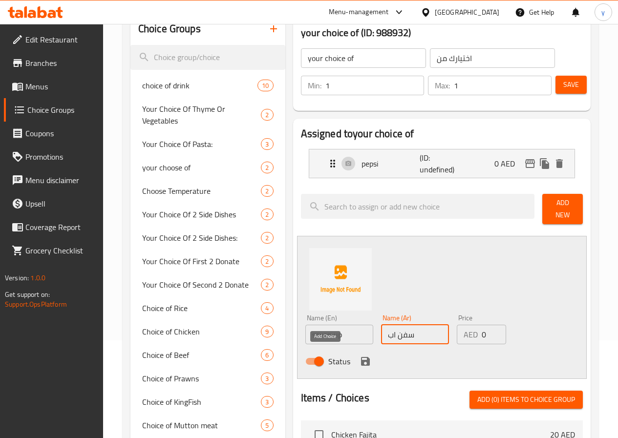
type input "سفن اب"
click at [361, 357] on icon "save" at bounding box center [365, 361] width 9 height 9
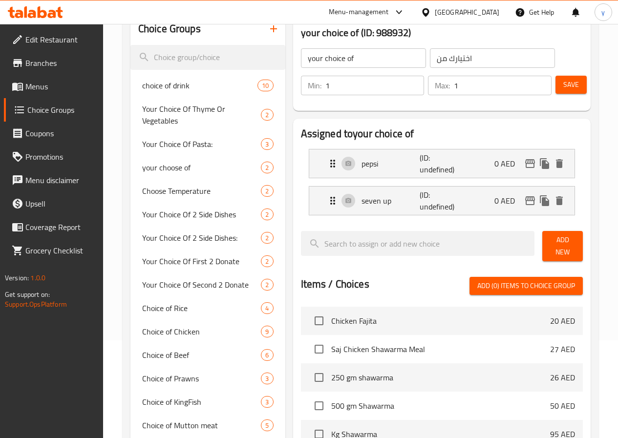
click at [561, 243] on span "Add New" at bounding box center [562, 246] width 25 height 24
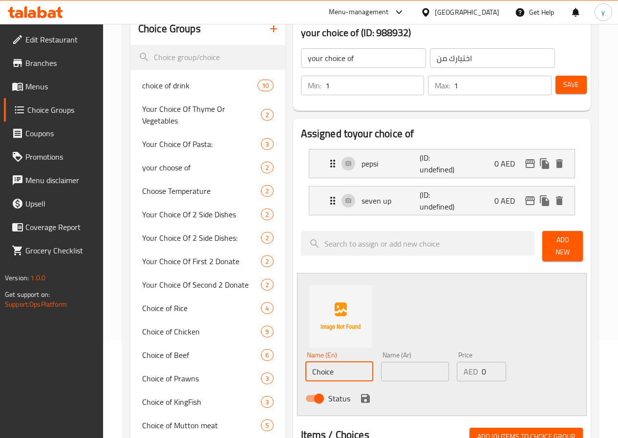
click at [305, 362] on input "Choice" at bounding box center [339, 372] width 68 height 20
type input "C"
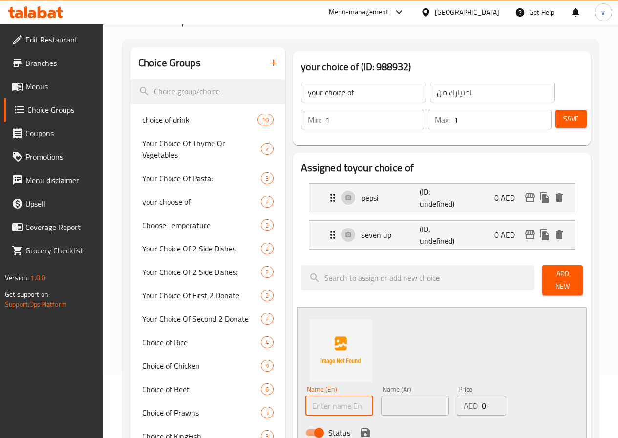
scroll to position [0, 0]
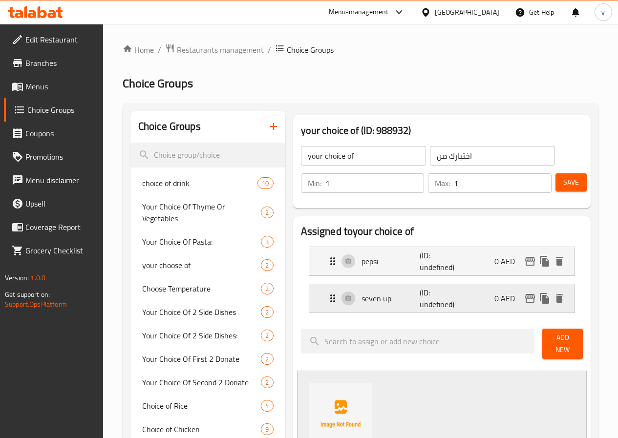
click at [423, 295] on p "(ID: undefined)" at bounding box center [439, 298] width 39 height 23
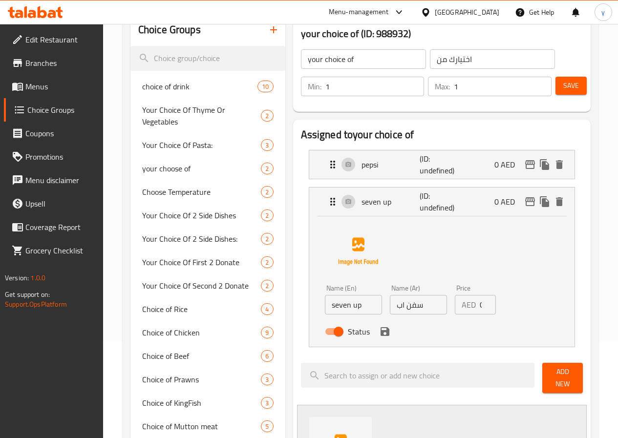
scroll to position [98, 0]
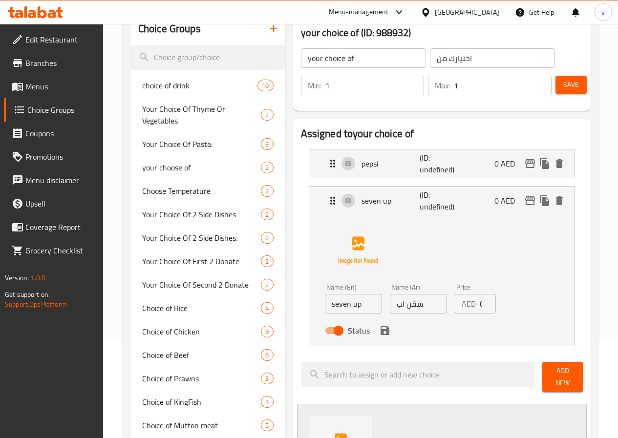
click at [332, 306] on input "seven up" at bounding box center [353, 304] width 57 height 20
paste input "7 Up"
type input "7 Up"
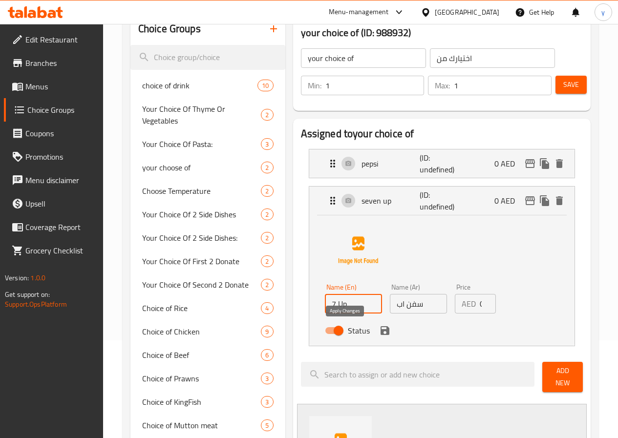
click at [381, 330] on icon "save" at bounding box center [385, 330] width 9 height 9
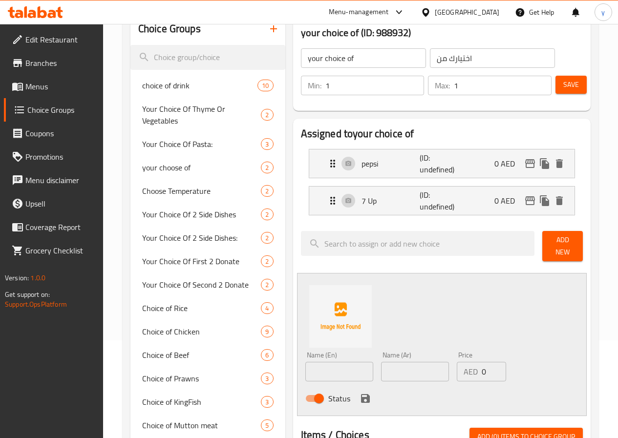
click at [550, 243] on span "Add New" at bounding box center [562, 246] width 25 height 24
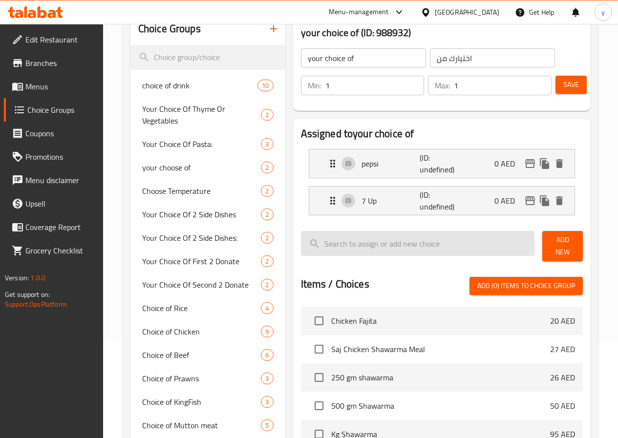
click at [338, 246] on input "search" at bounding box center [418, 243] width 234 height 25
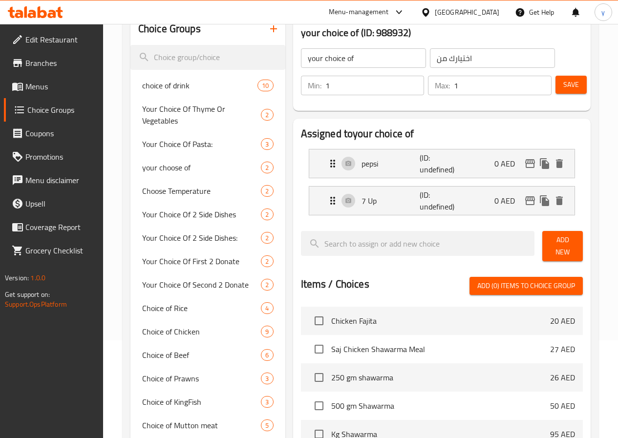
click at [556, 251] on button "Add New" at bounding box center [562, 246] width 41 height 30
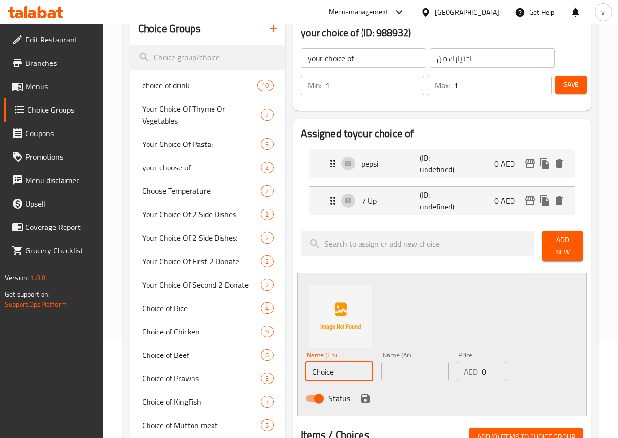
click at [305, 374] on input "Choice" at bounding box center [339, 372] width 68 height 20
paste input "[PERSON_NAME]"
type input "[PERSON_NAME]"
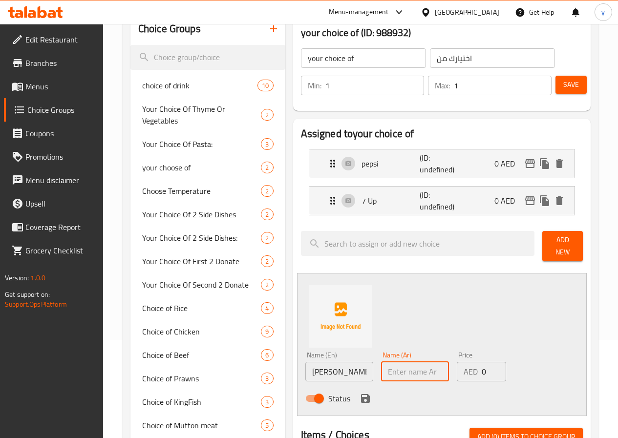
click at [381, 373] on input "text" at bounding box center [415, 372] width 68 height 20
type input "ميراندا"
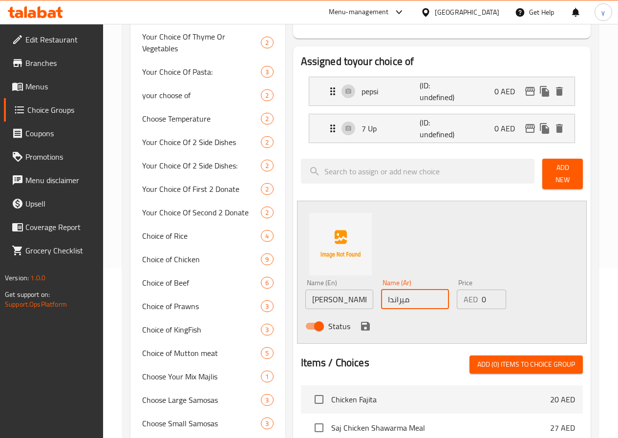
scroll to position [195, 0]
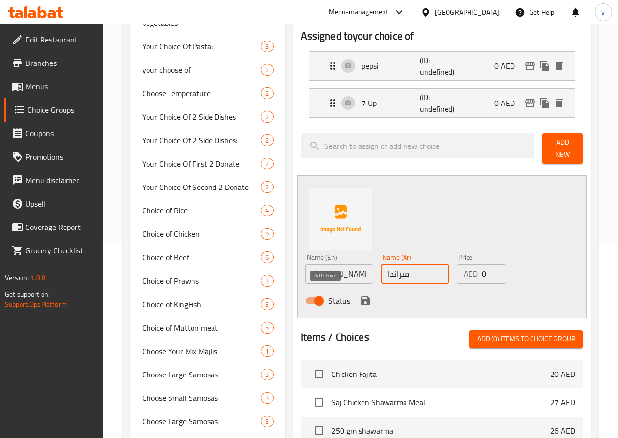
click at [361, 297] on icon "save" at bounding box center [365, 301] width 9 height 9
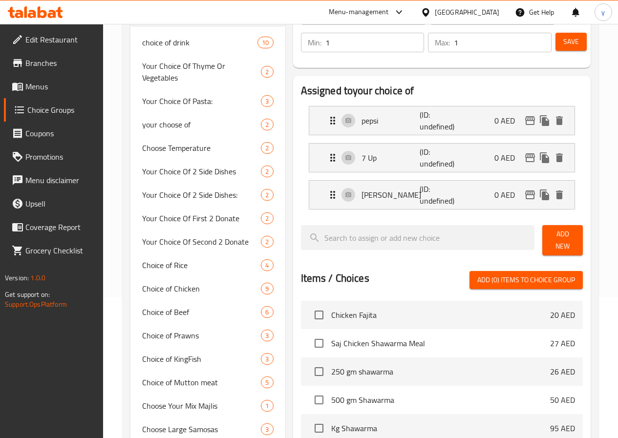
scroll to position [49, 0]
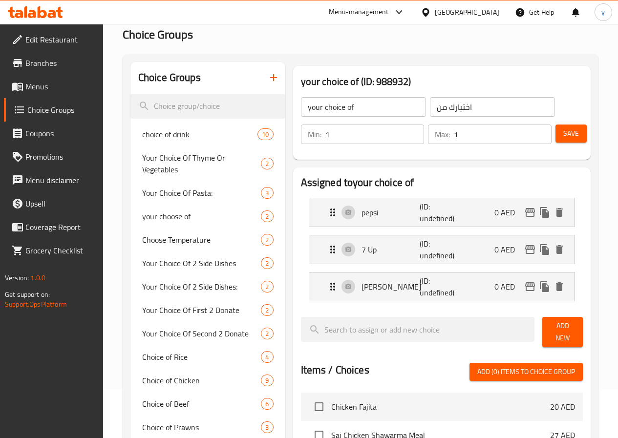
click at [572, 133] on span "Save" at bounding box center [571, 134] width 16 height 12
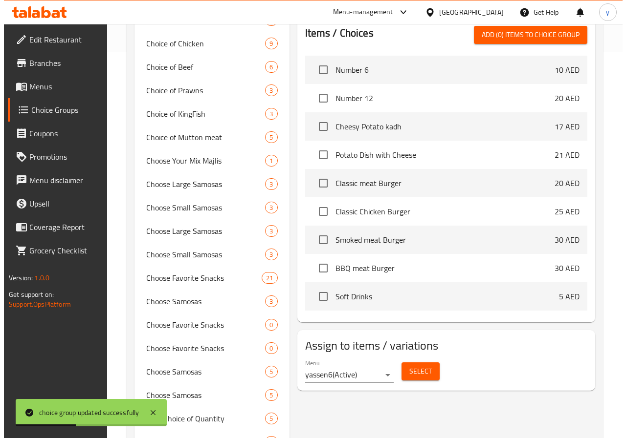
scroll to position [489, 0]
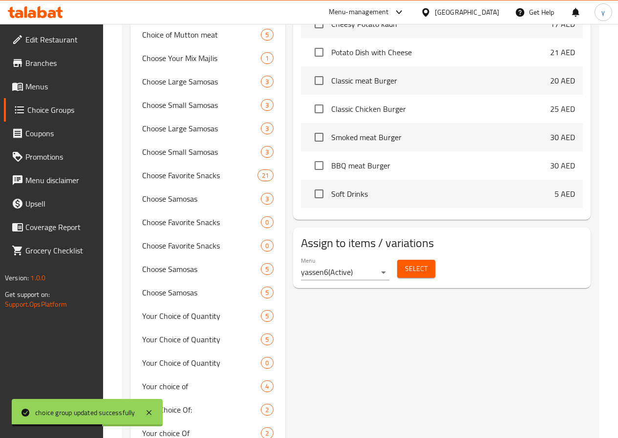
click at [405, 263] on span "Select" at bounding box center [416, 269] width 22 height 12
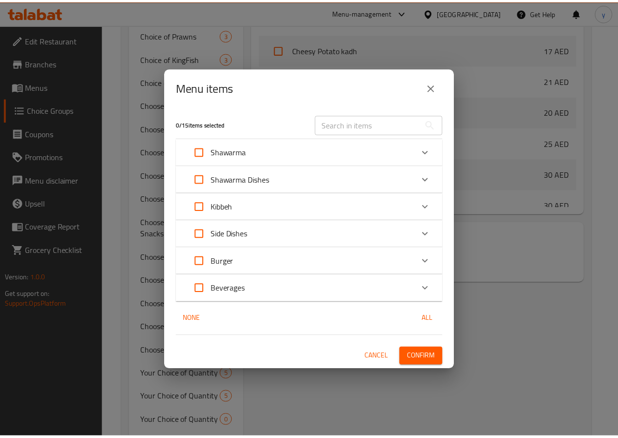
scroll to position [247, 0]
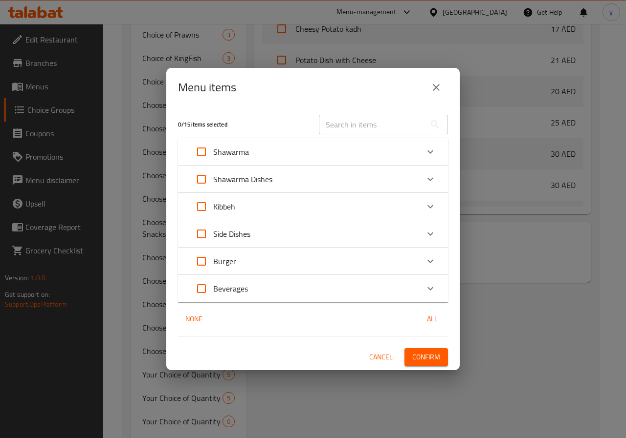
click at [234, 284] on p "Beverages" at bounding box center [230, 289] width 35 height 12
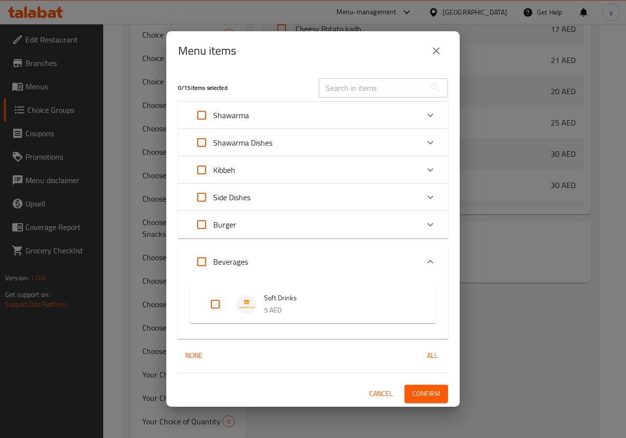
click at [303, 303] on span "Soft Drinks" at bounding box center [340, 298] width 152 height 12
click at [219, 307] on input "Expand" at bounding box center [214, 304] width 23 height 23
checkbox input "true"
click at [432, 390] on span "Confirm" at bounding box center [426, 394] width 28 height 12
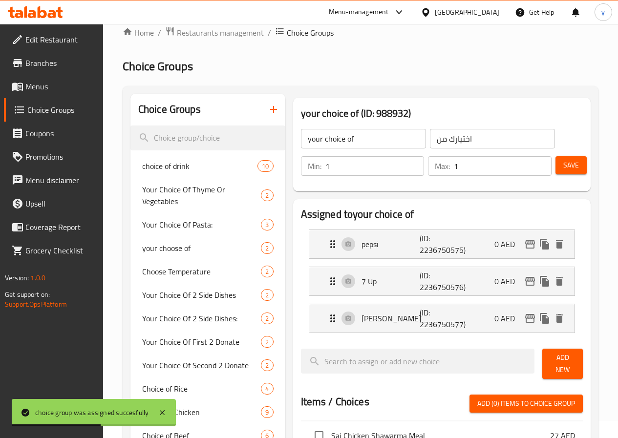
scroll to position [0, 0]
